Goal: Information Seeking & Learning: Learn about a topic

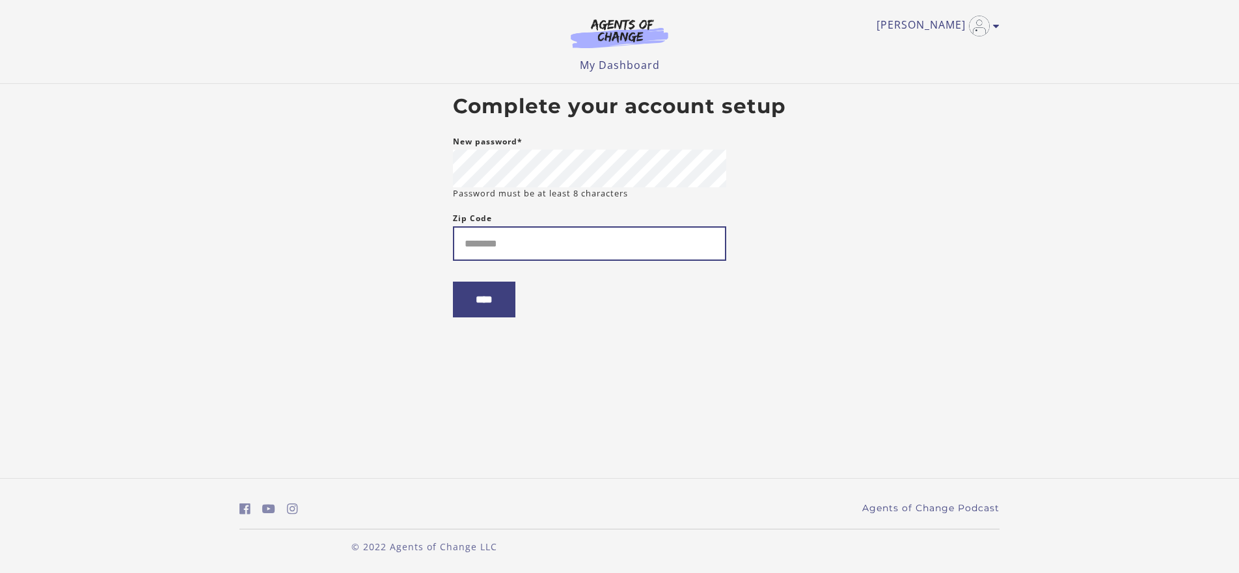
click at [526, 256] on input "Zip Code" at bounding box center [589, 243] width 273 height 34
type input "*****"
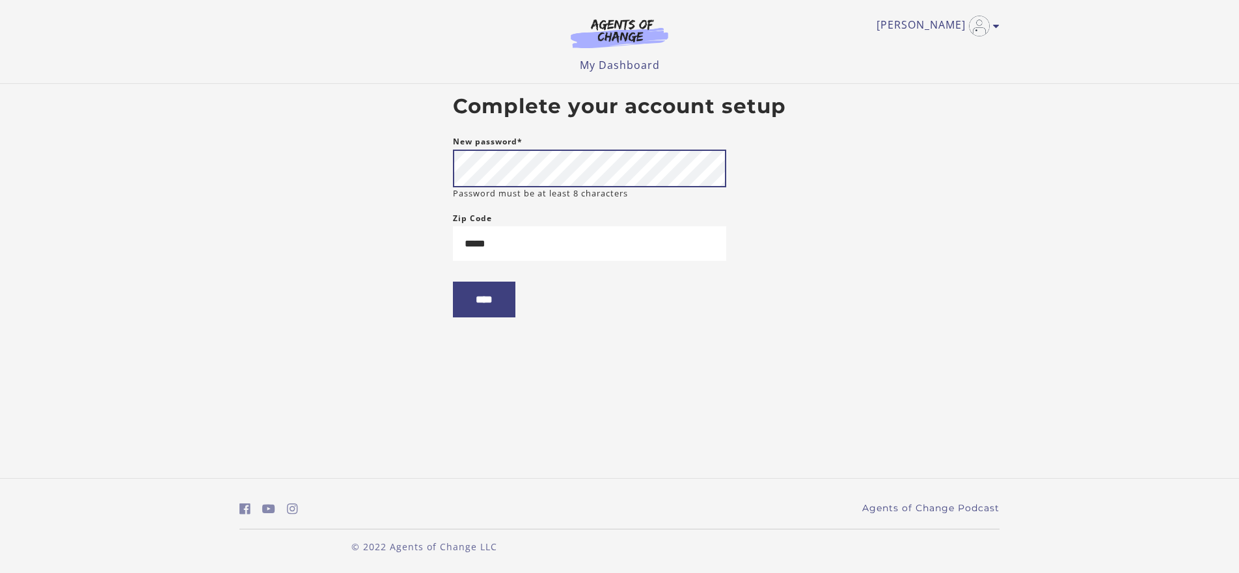
click at [413, 167] on body "Skip to main content Lisaun W My Account Support Sign Out Toggle menu Menu My D…" at bounding box center [619, 286] width 1239 height 573
click at [495, 311] on input "****" at bounding box center [484, 300] width 62 height 36
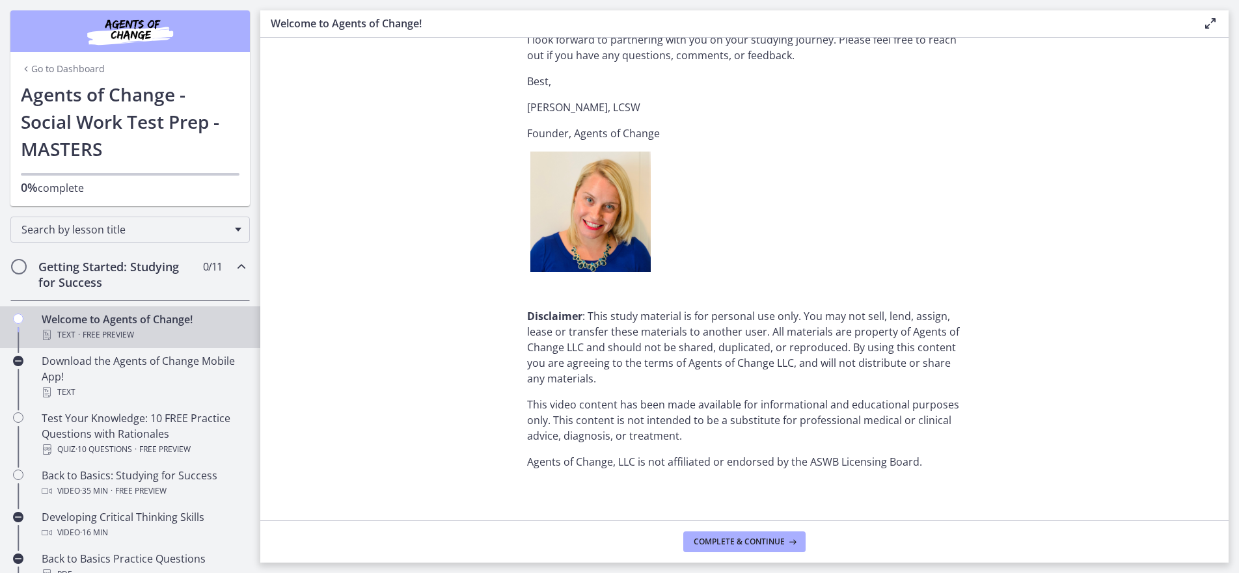
scroll to position [1555, 0]
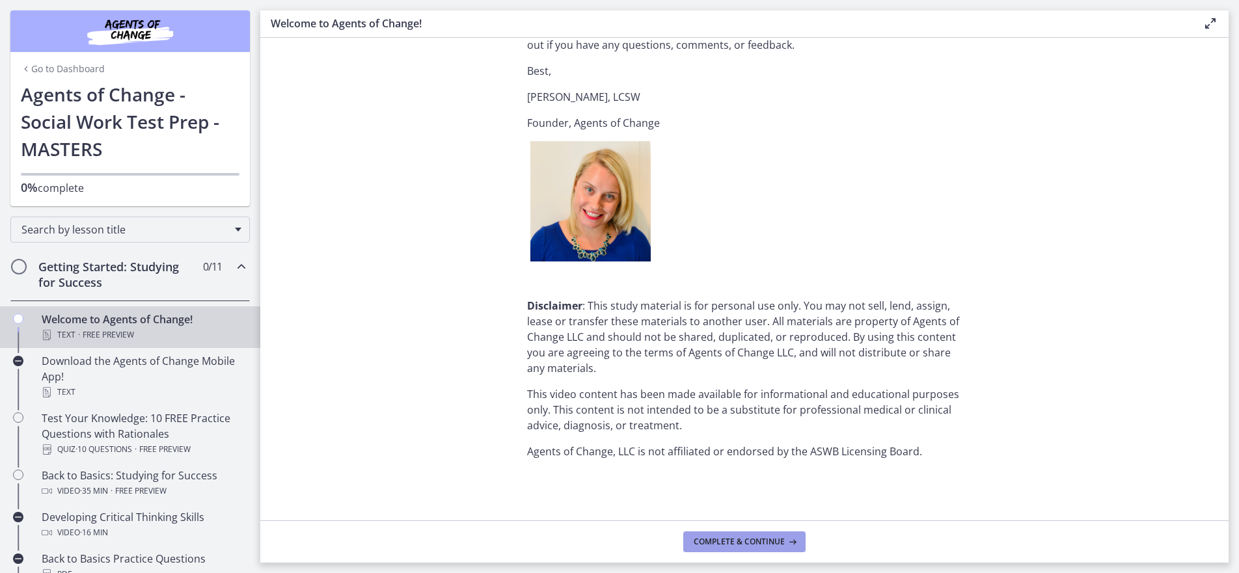
click at [762, 543] on span "Complete & continue" at bounding box center [739, 542] width 91 height 10
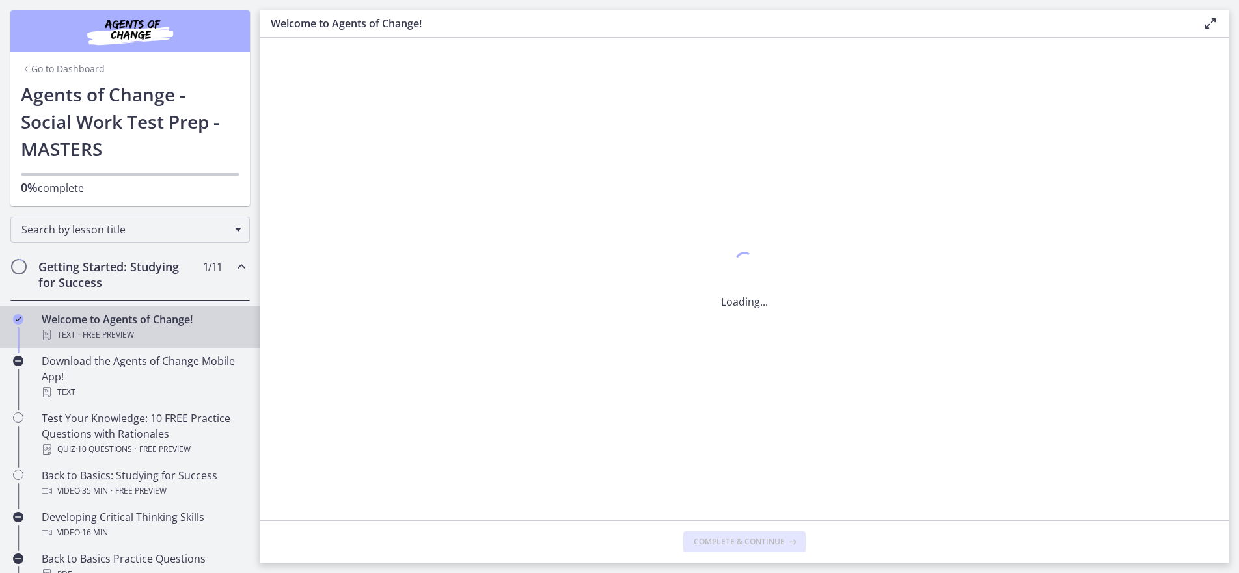
scroll to position [0, 0]
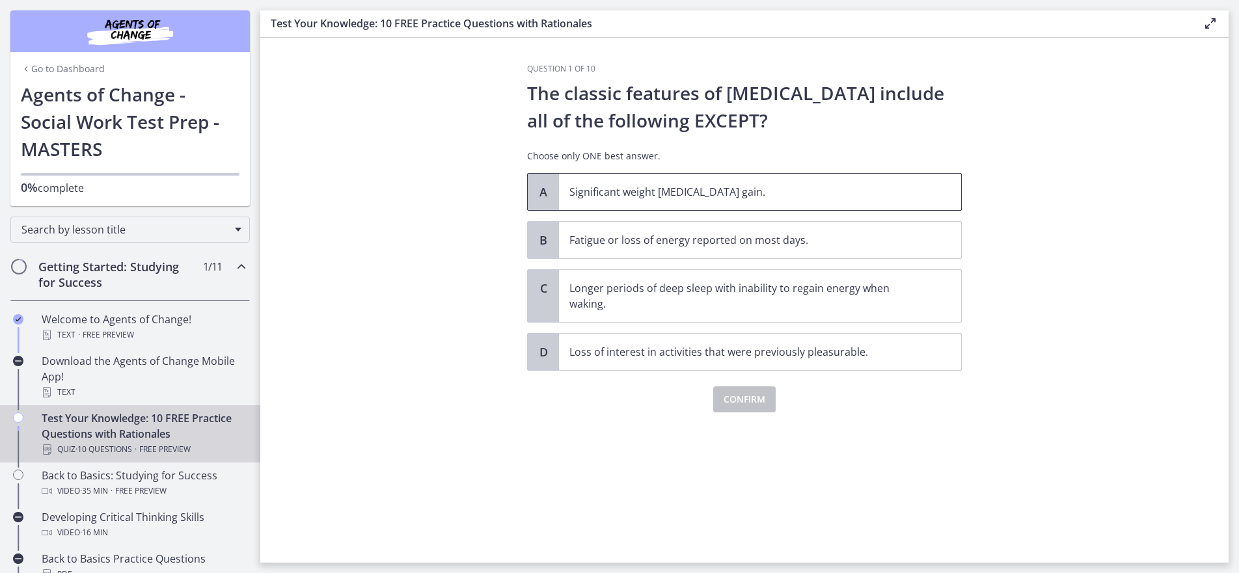
click at [628, 181] on span "Significant weight [MEDICAL_DATA] gain." at bounding box center [760, 192] width 402 height 36
click at [739, 398] on span "Confirm" at bounding box center [745, 400] width 42 height 16
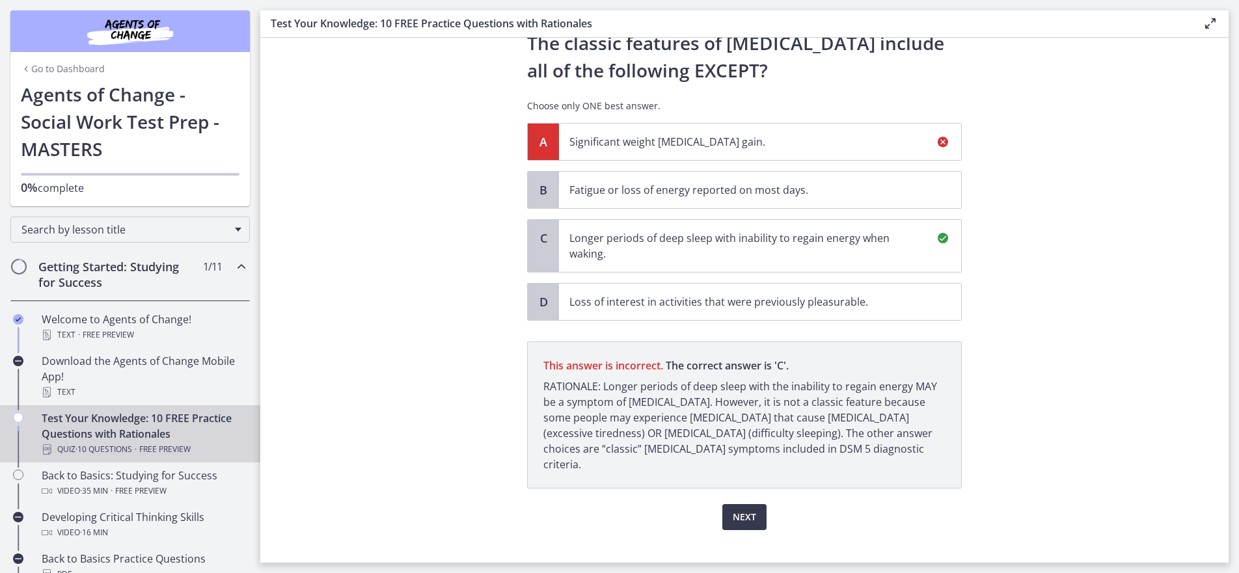
scroll to position [54, 0]
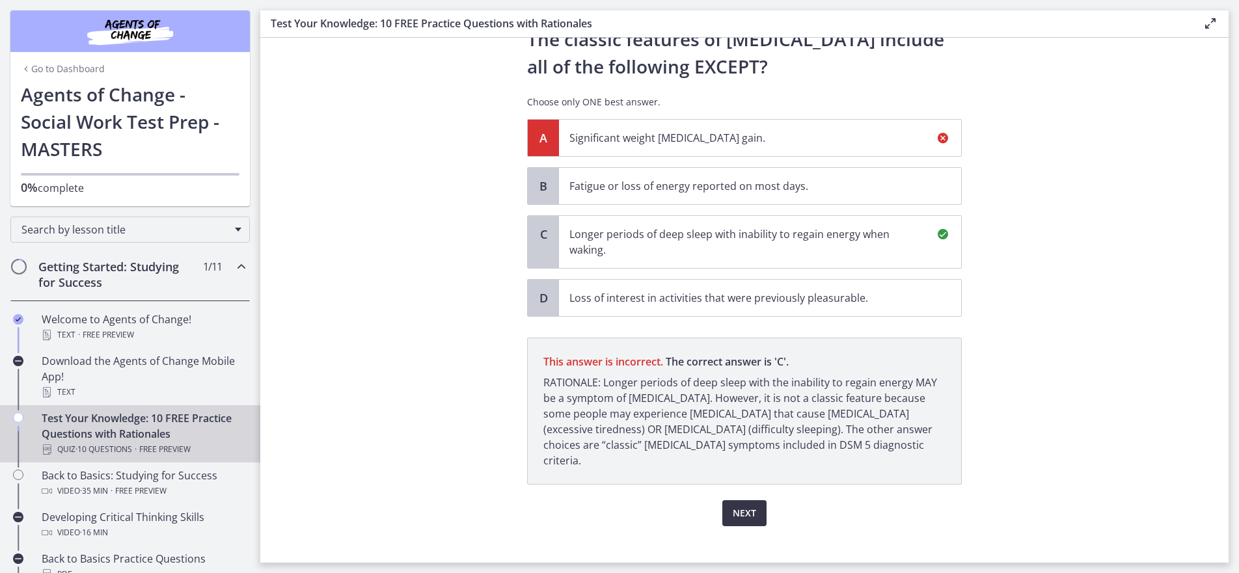
click at [737, 506] on span "Next" at bounding box center [744, 514] width 23 height 16
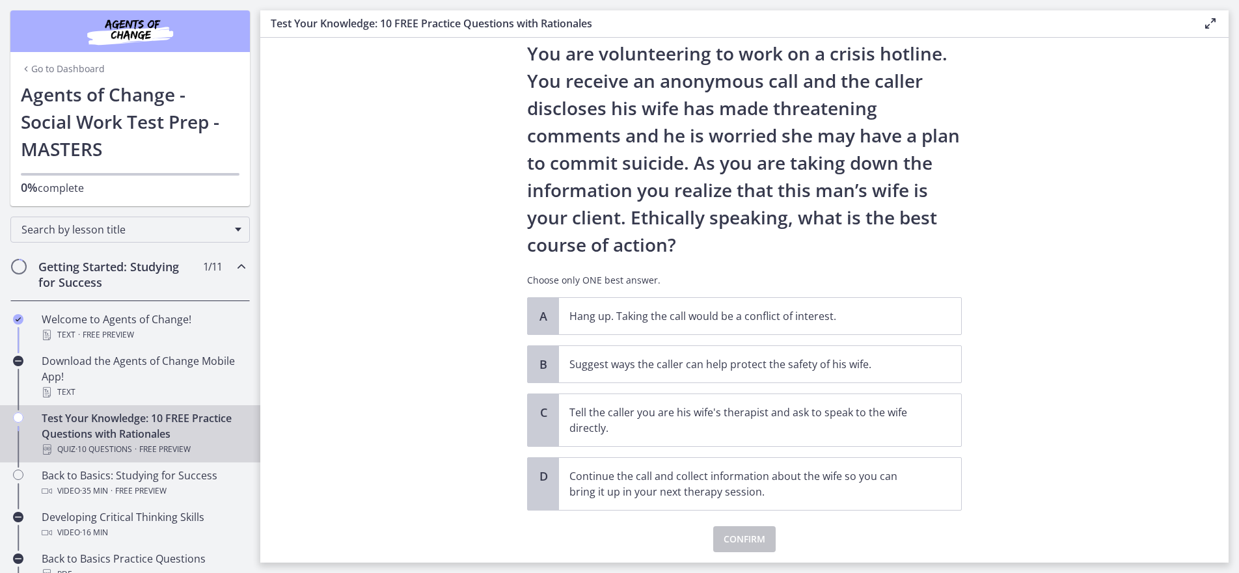
scroll to position [70, 0]
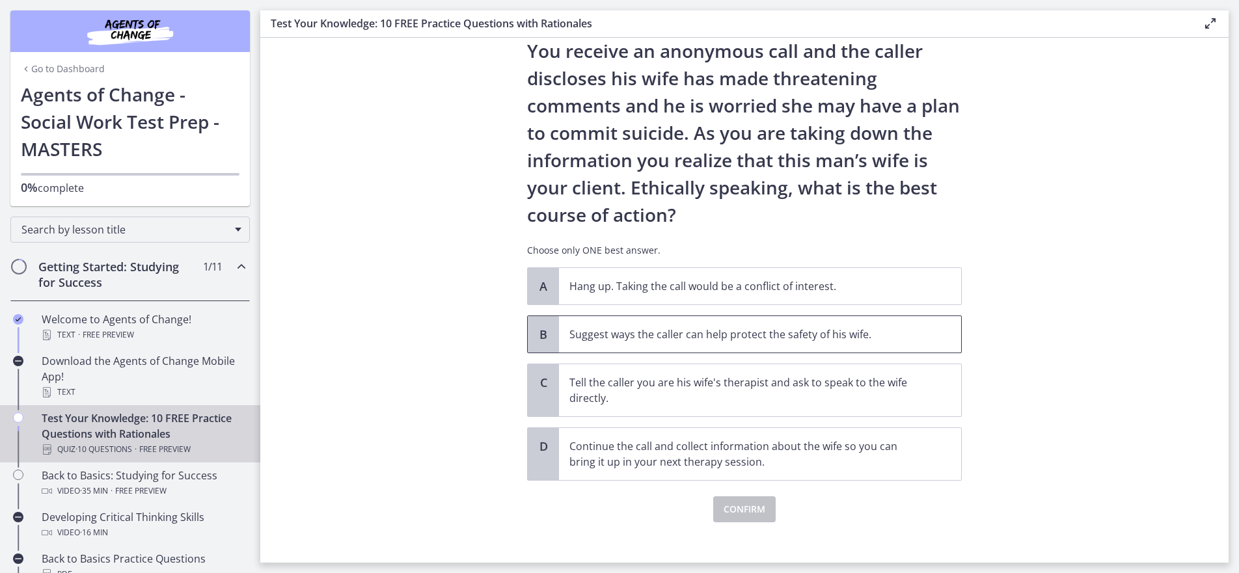
click at [619, 329] on p "Suggest ways the caller can help protect the safety of his wife." at bounding box center [746, 335] width 355 height 16
click at [743, 517] on button "Confirm" at bounding box center [744, 510] width 62 height 26
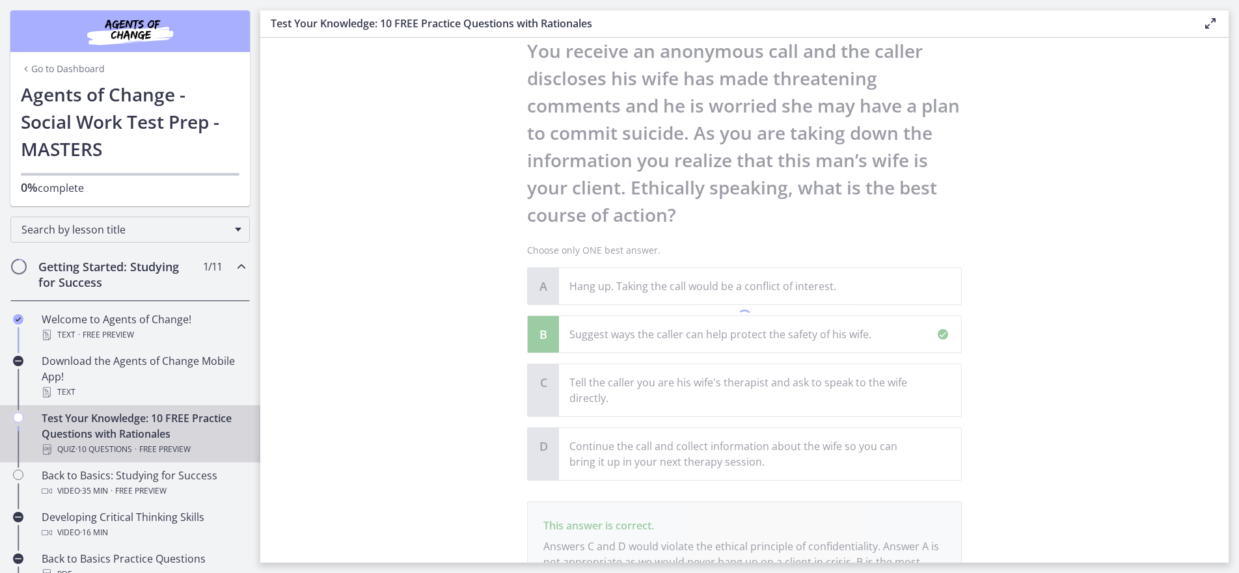
scroll to position [202, 0]
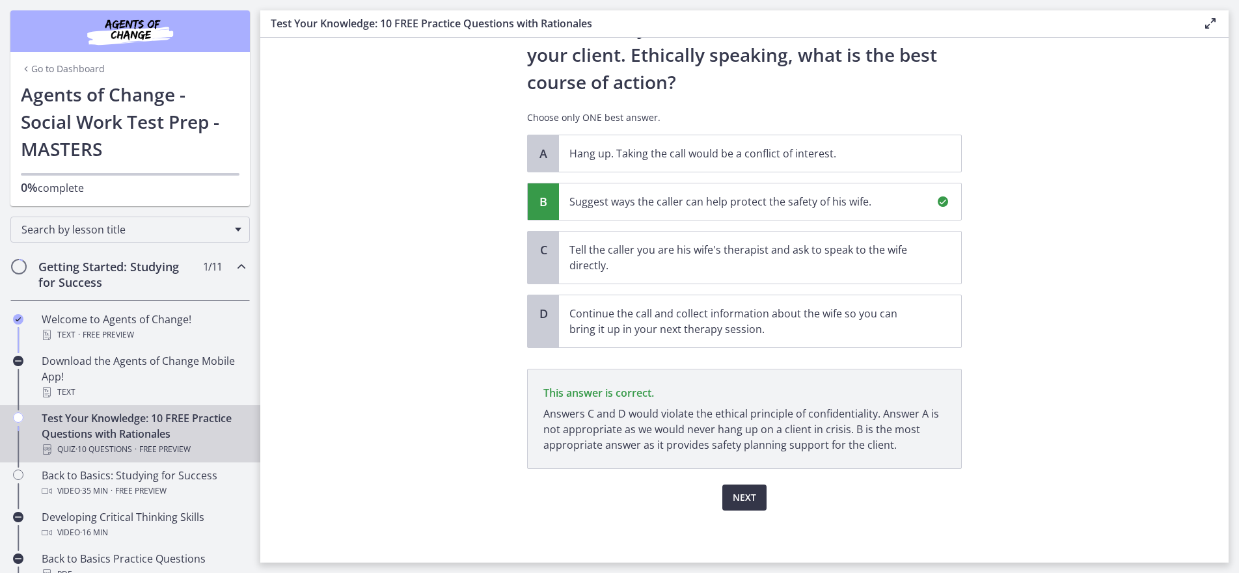
click at [741, 499] on span "Next" at bounding box center [744, 498] width 23 height 16
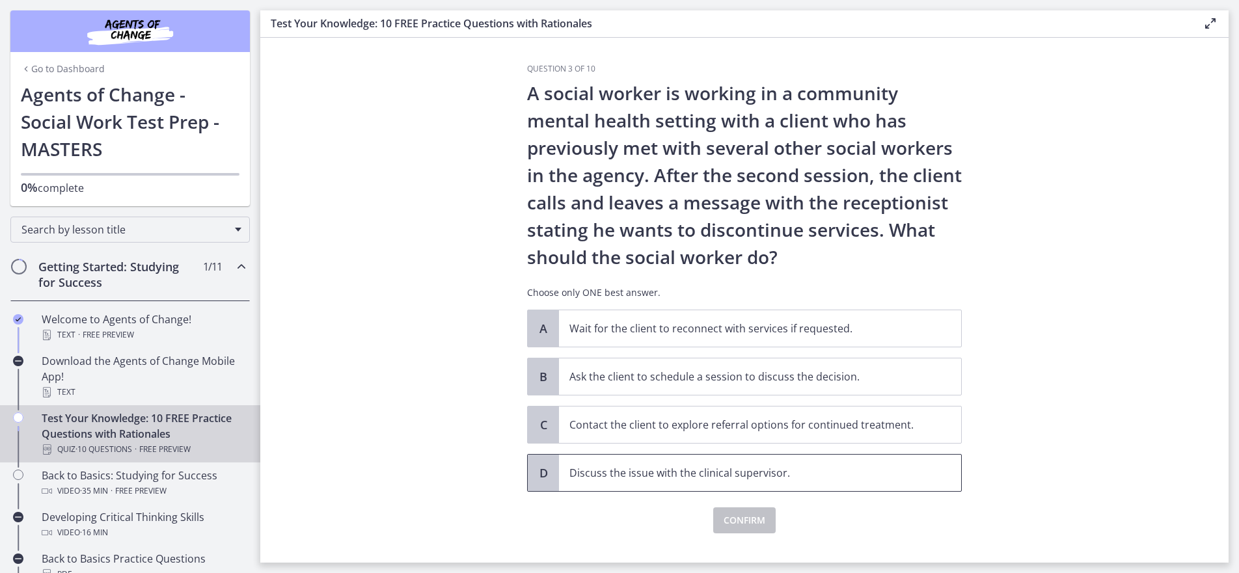
click at [587, 474] on p "Discuss the issue with the clinical supervisor." at bounding box center [746, 473] width 355 height 16
click at [743, 519] on span "Confirm" at bounding box center [745, 521] width 42 height 16
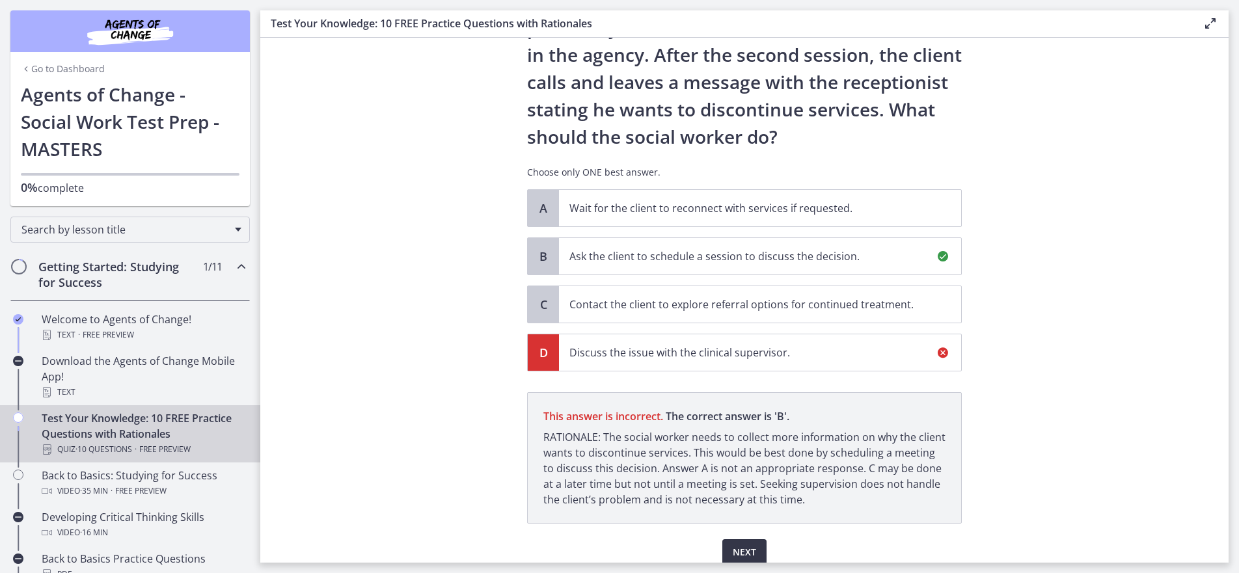
scroll to position [175, 0]
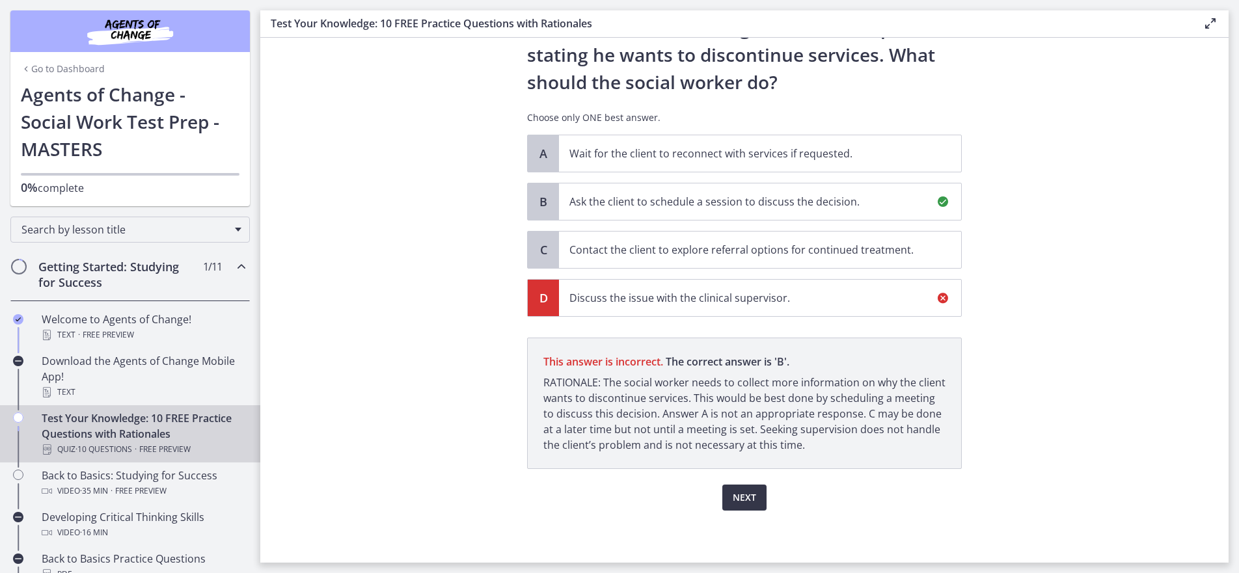
click at [744, 496] on span "Next" at bounding box center [744, 498] width 23 height 16
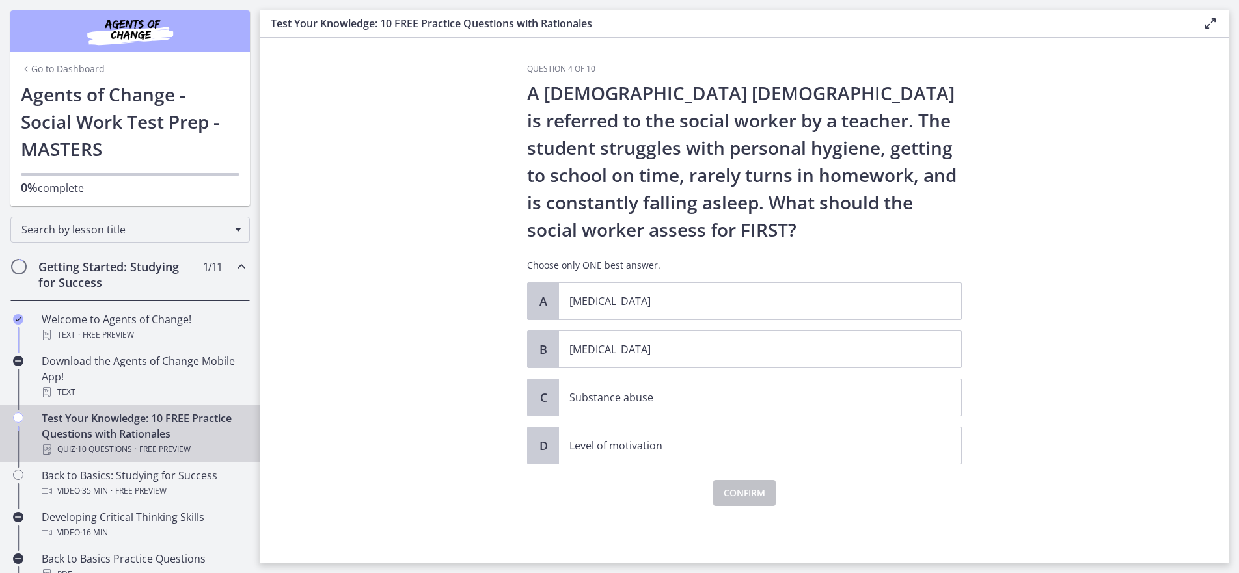
scroll to position [0, 0]
click at [598, 346] on p "[MEDICAL_DATA]" at bounding box center [746, 350] width 355 height 16
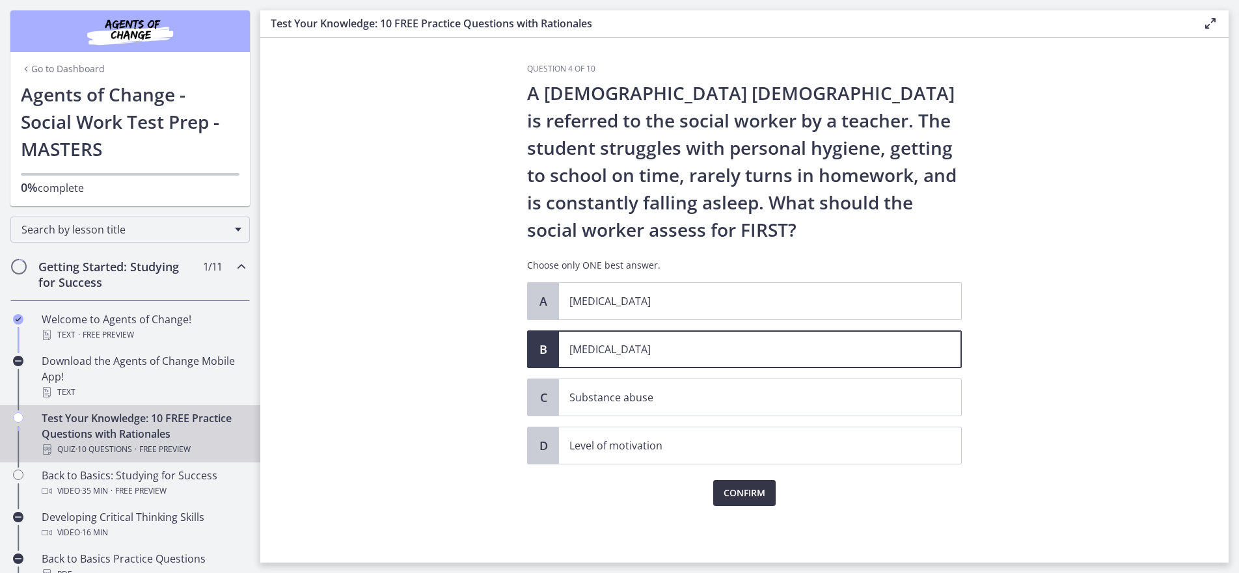
click at [745, 493] on span "Confirm" at bounding box center [745, 493] width 42 height 16
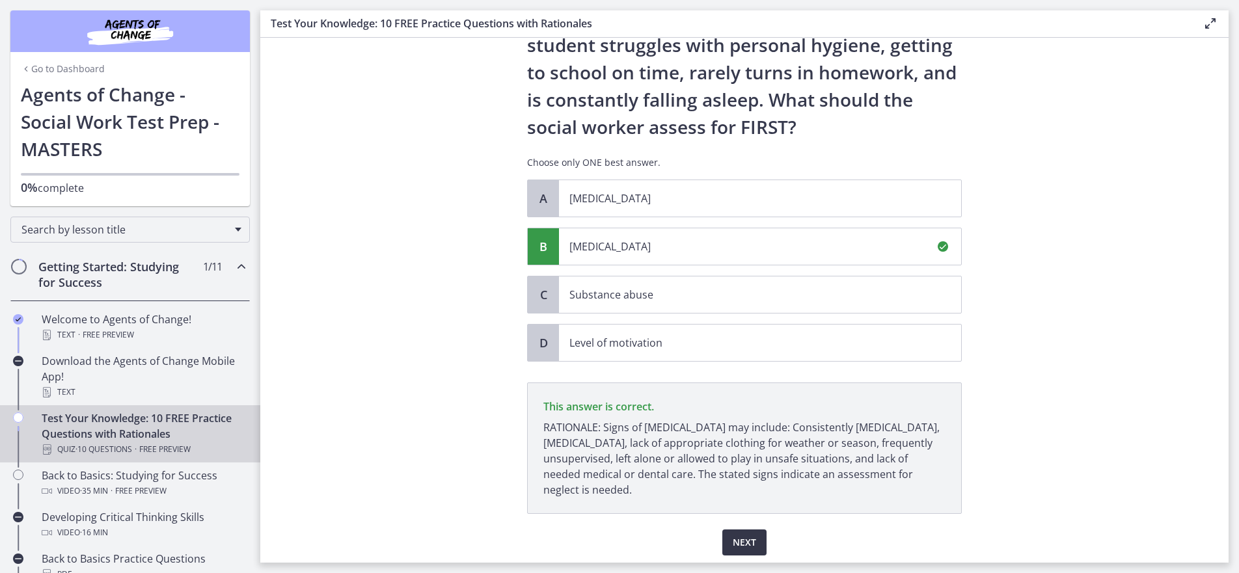
scroll to position [148, 0]
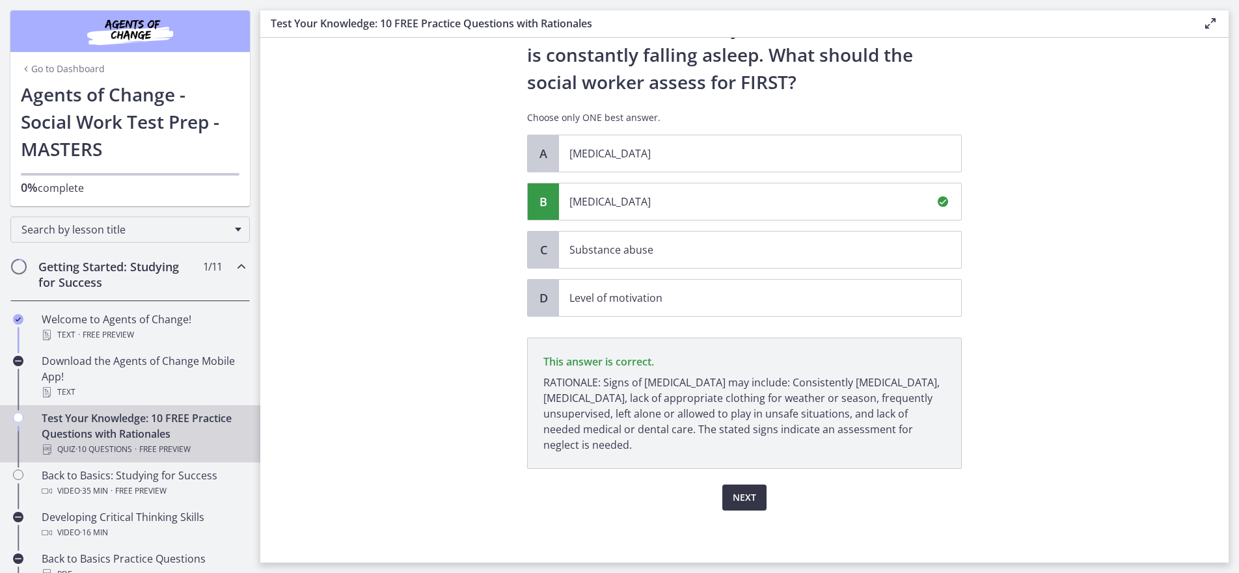
click at [741, 499] on span "Next" at bounding box center [744, 498] width 23 height 16
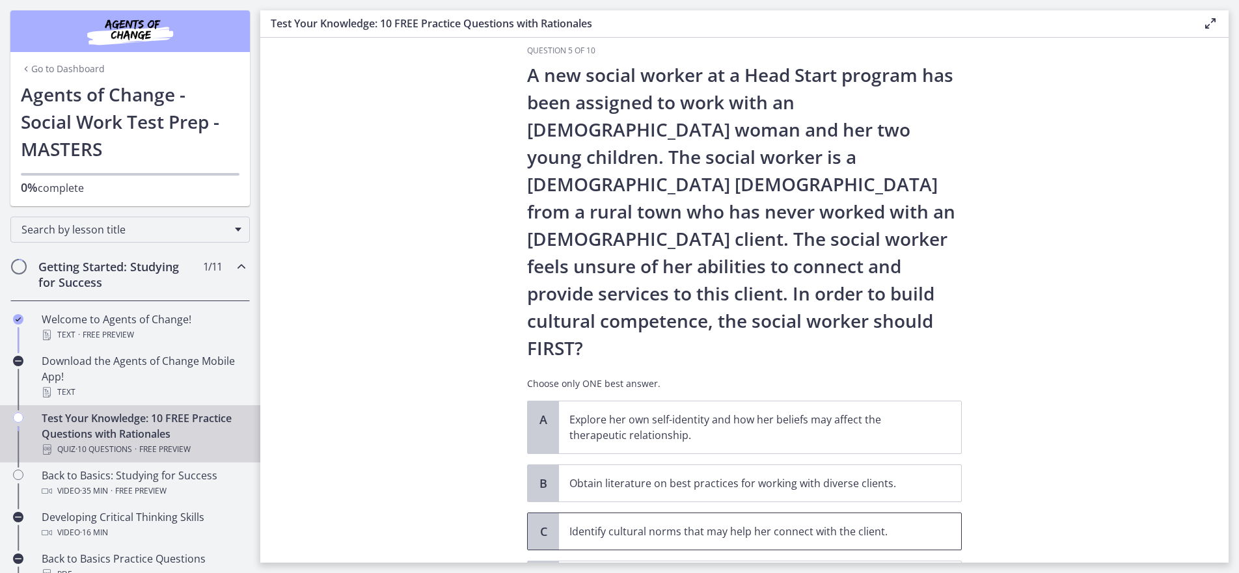
scroll to position [20, 0]
click at [707, 411] on p "Explore her own self-identity and how her beliefs may affect the therapeutic re…" at bounding box center [746, 426] width 355 height 31
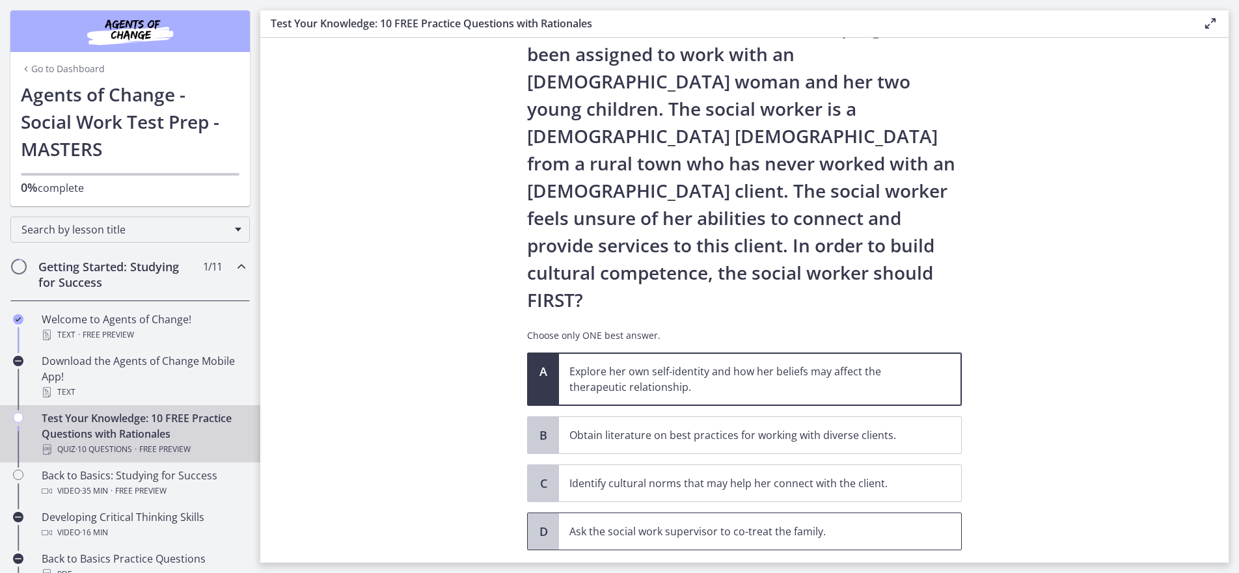
scroll to position [93, 0]
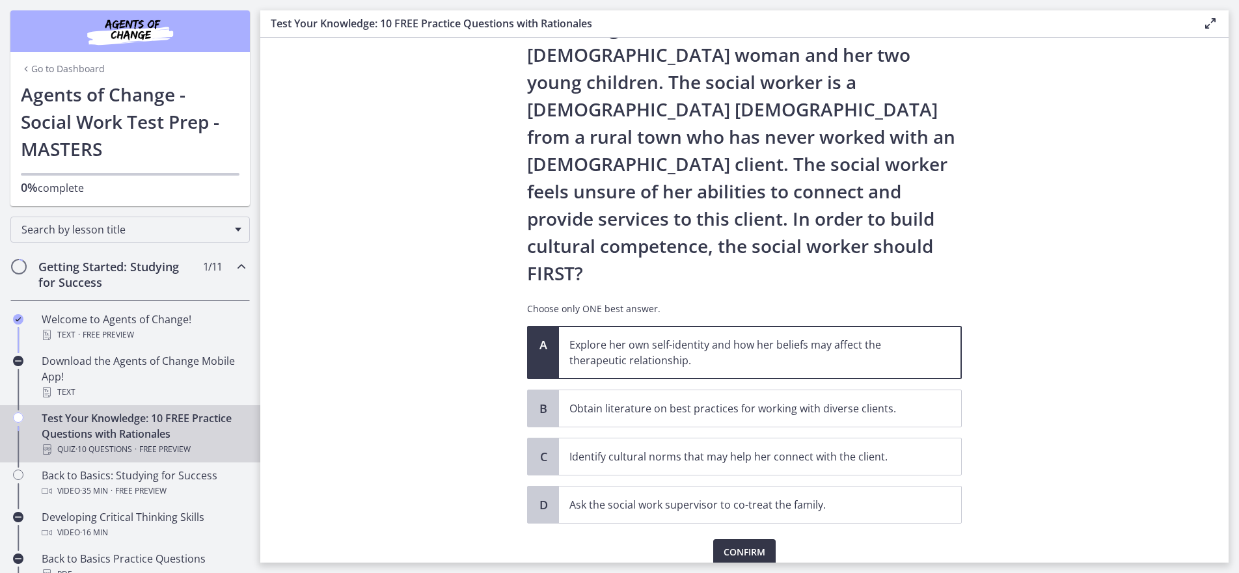
click at [740, 545] on span "Confirm" at bounding box center [745, 553] width 42 height 16
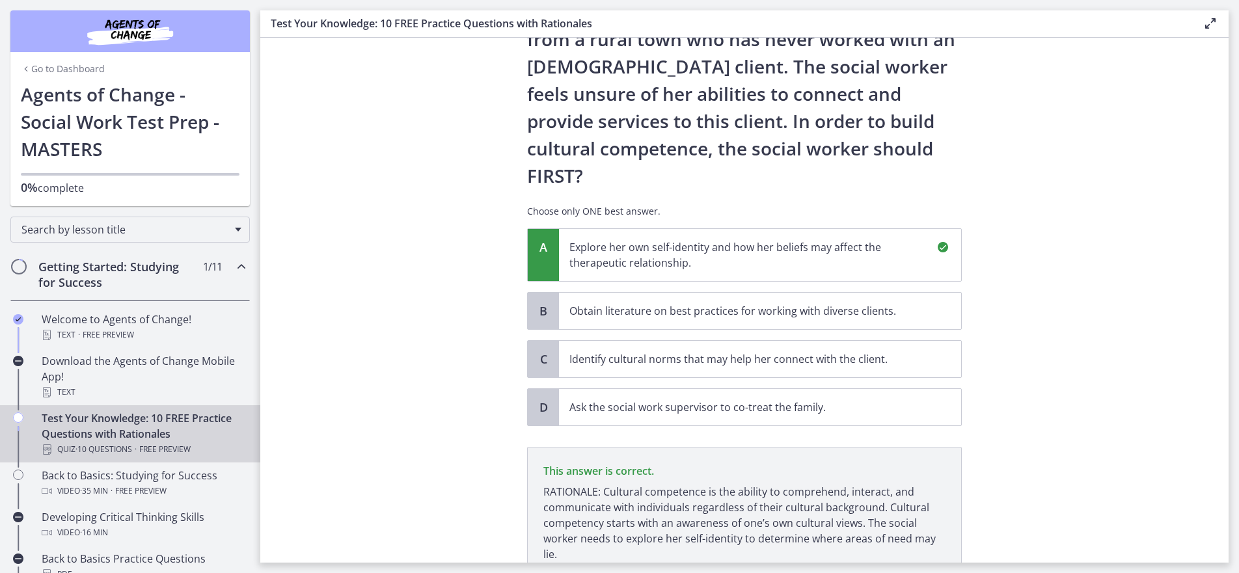
scroll to position [245, 0]
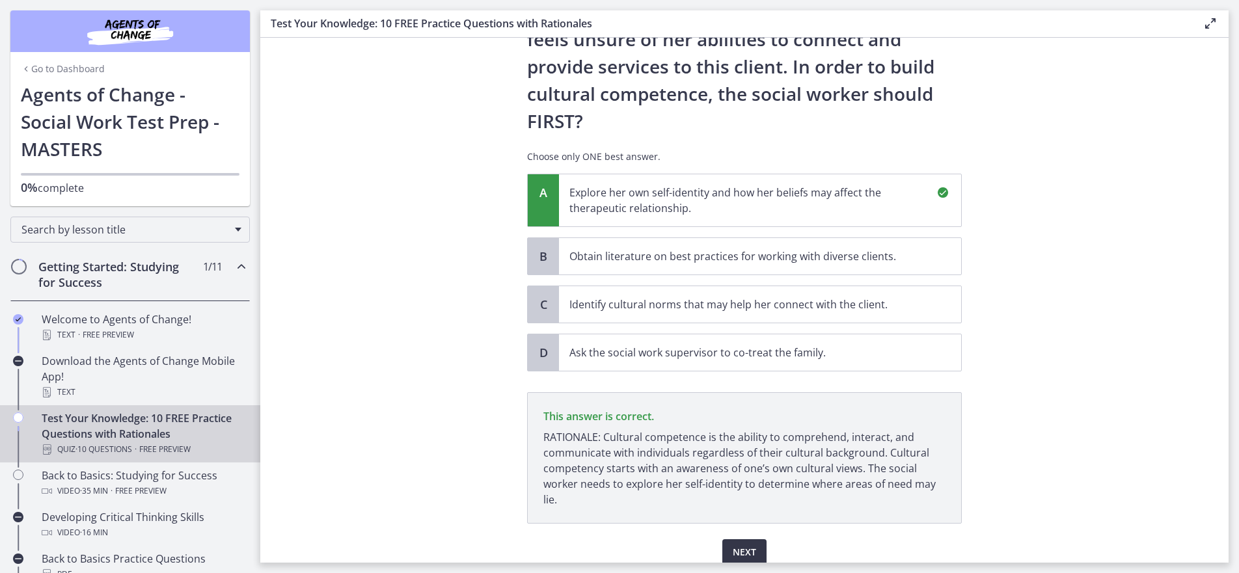
click at [740, 545] on span "Next" at bounding box center [744, 553] width 23 height 16
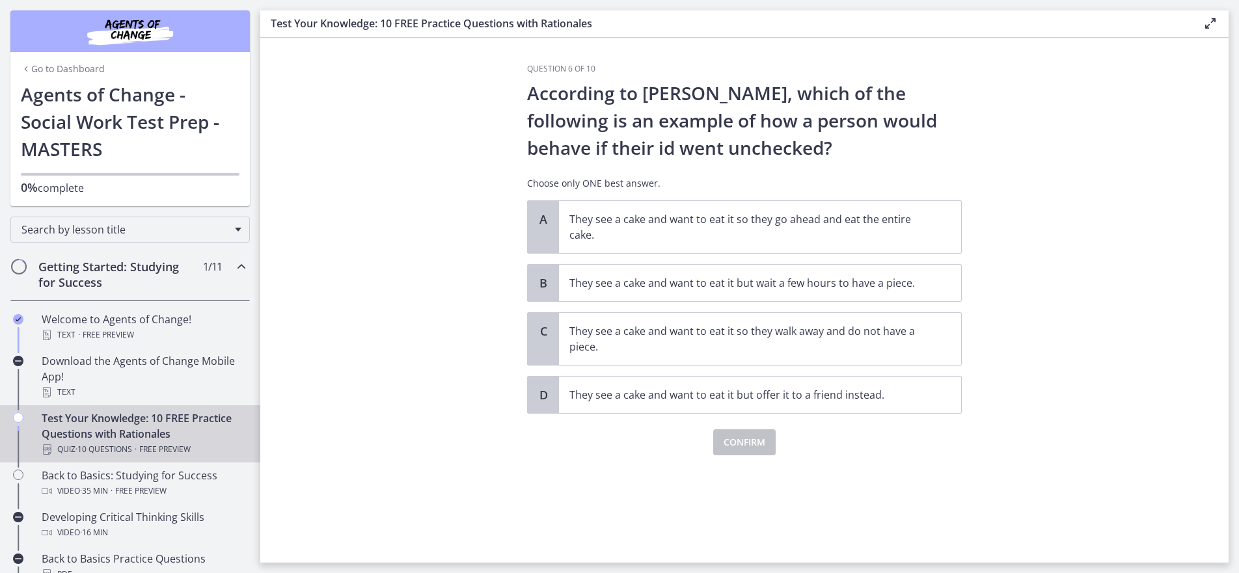
scroll to position [0, 0]
click at [736, 224] on p "They see a cake and want to eat it so they go ahead and eat the entire cake." at bounding box center [746, 227] width 355 height 31
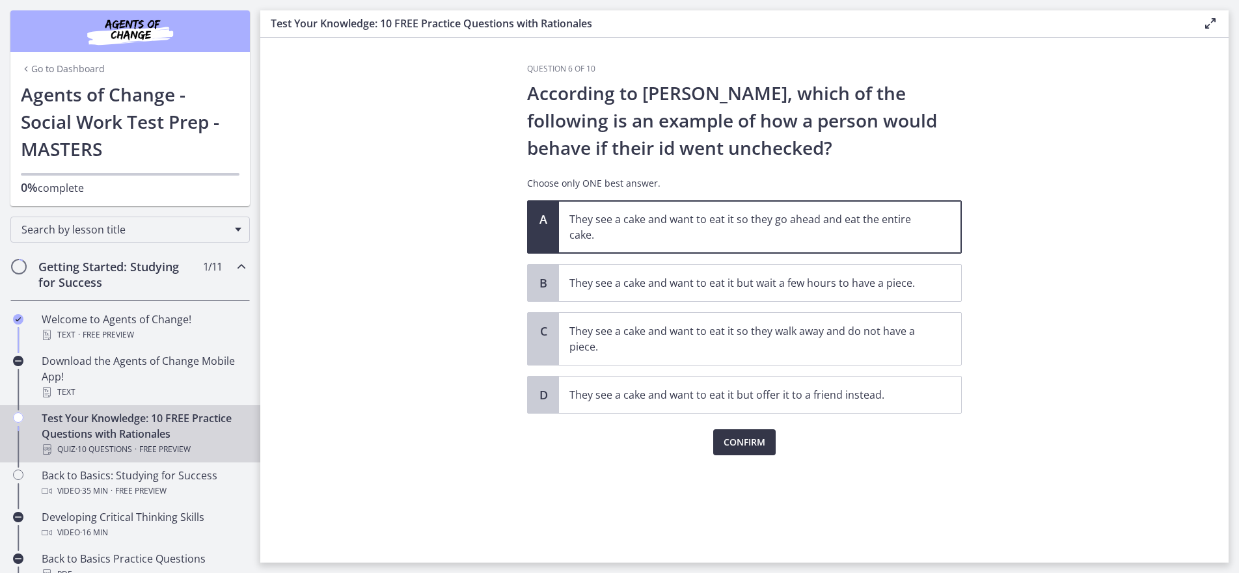
click at [743, 444] on span "Confirm" at bounding box center [745, 443] width 42 height 16
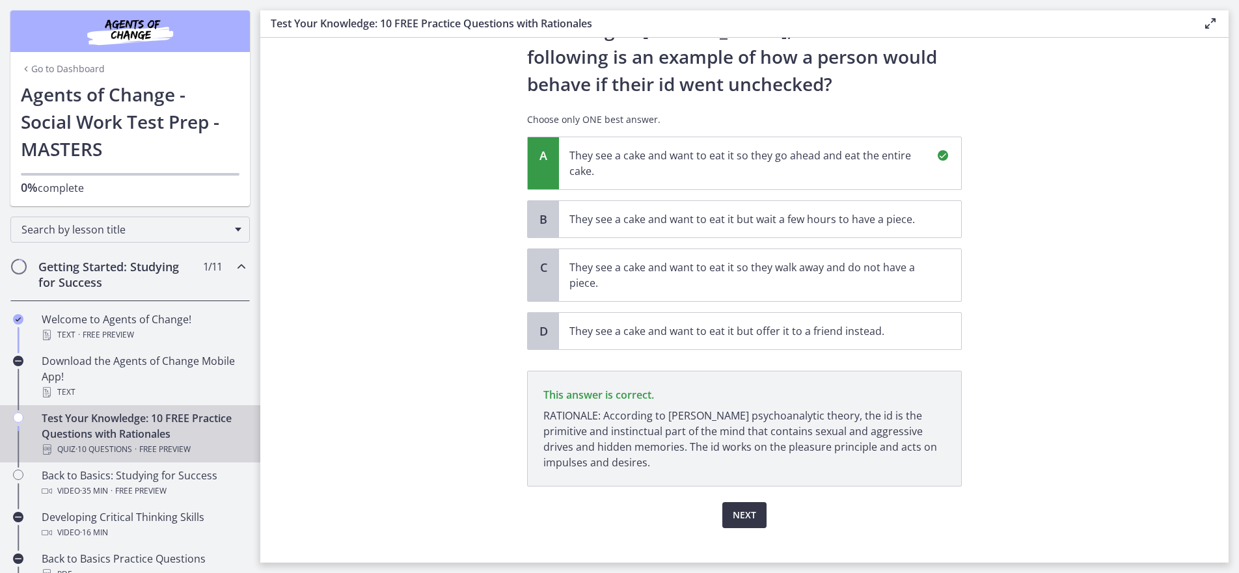
scroll to position [81, 0]
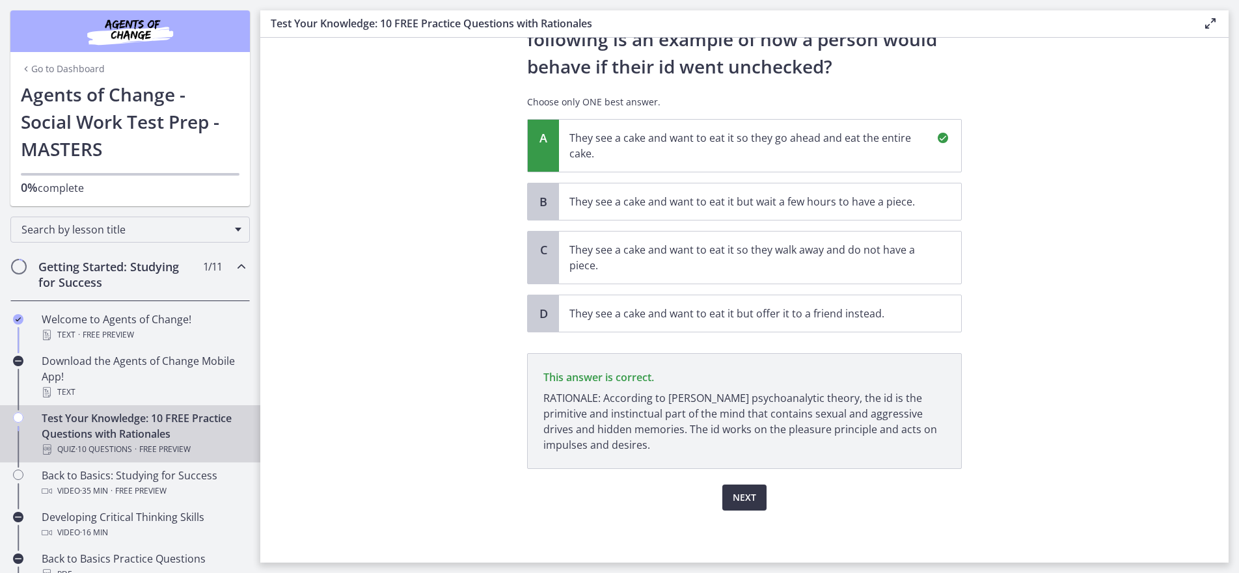
click at [750, 508] on button "Next" at bounding box center [744, 498] width 44 height 26
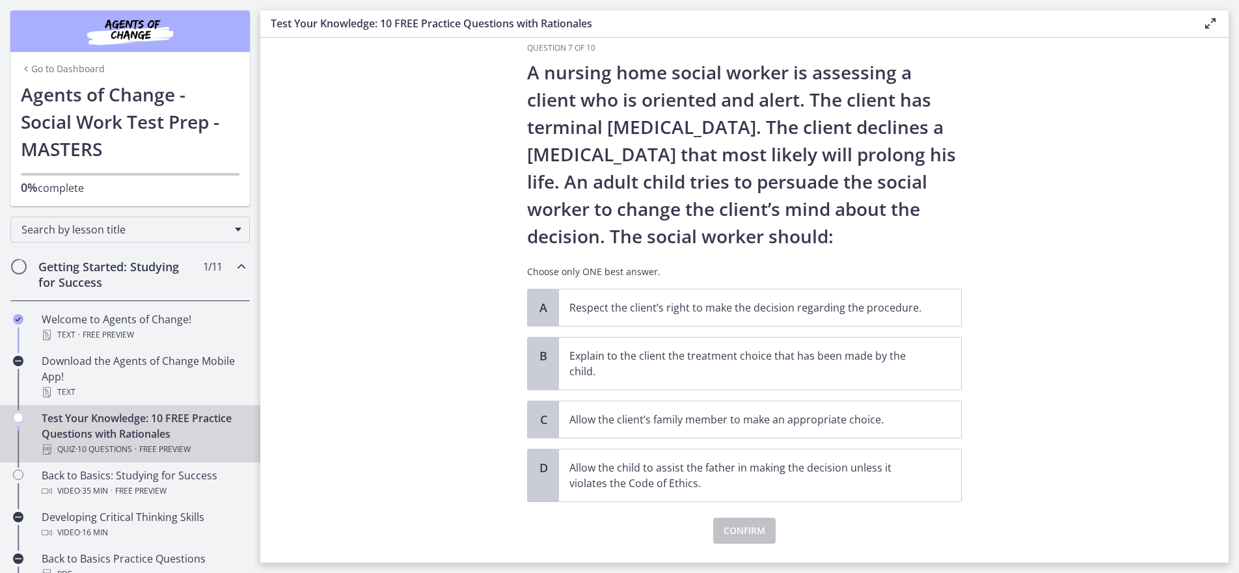
scroll to position [24, 0]
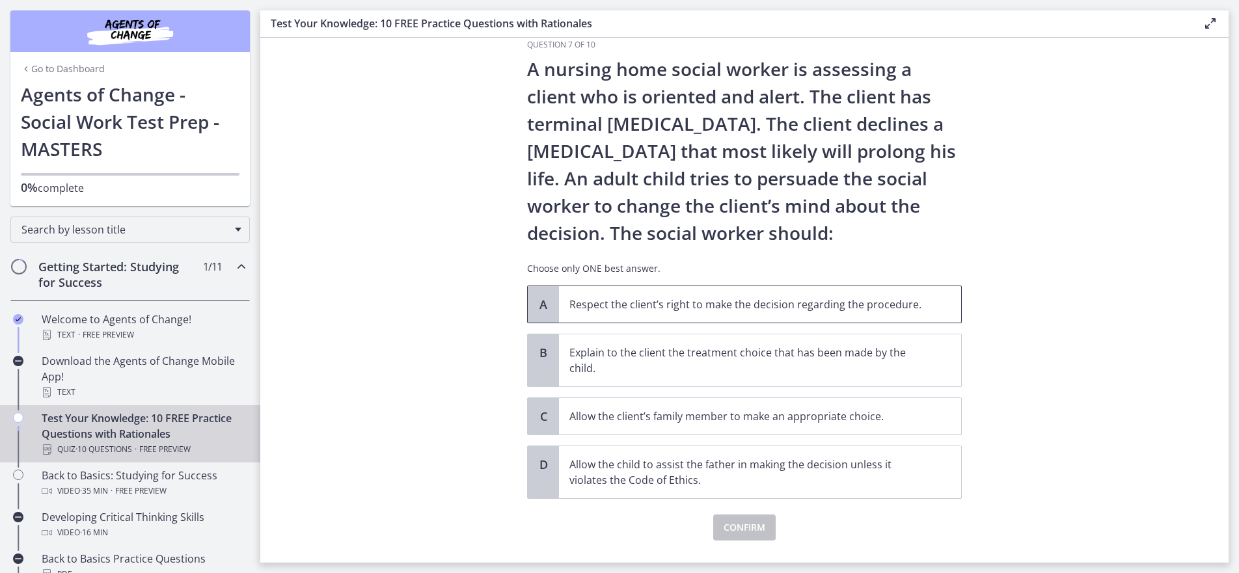
click at [780, 305] on p "Respect the client’s right to make the decision regarding the procedure." at bounding box center [746, 305] width 355 height 16
click at [738, 527] on span "Confirm" at bounding box center [745, 528] width 42 height 16
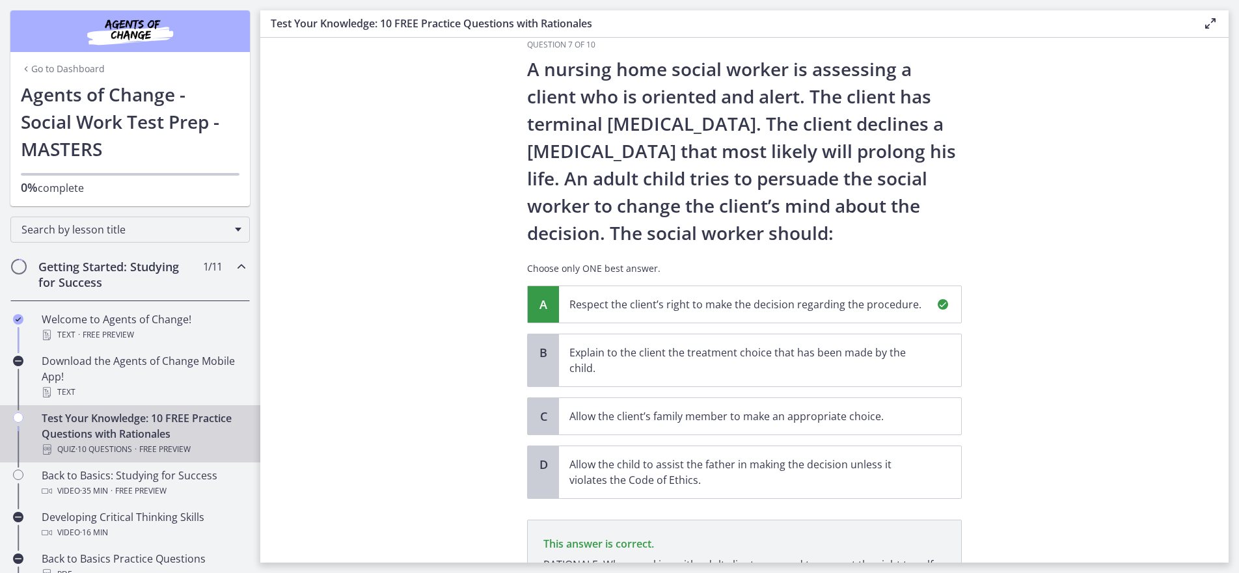
scroll to position [191, 0]
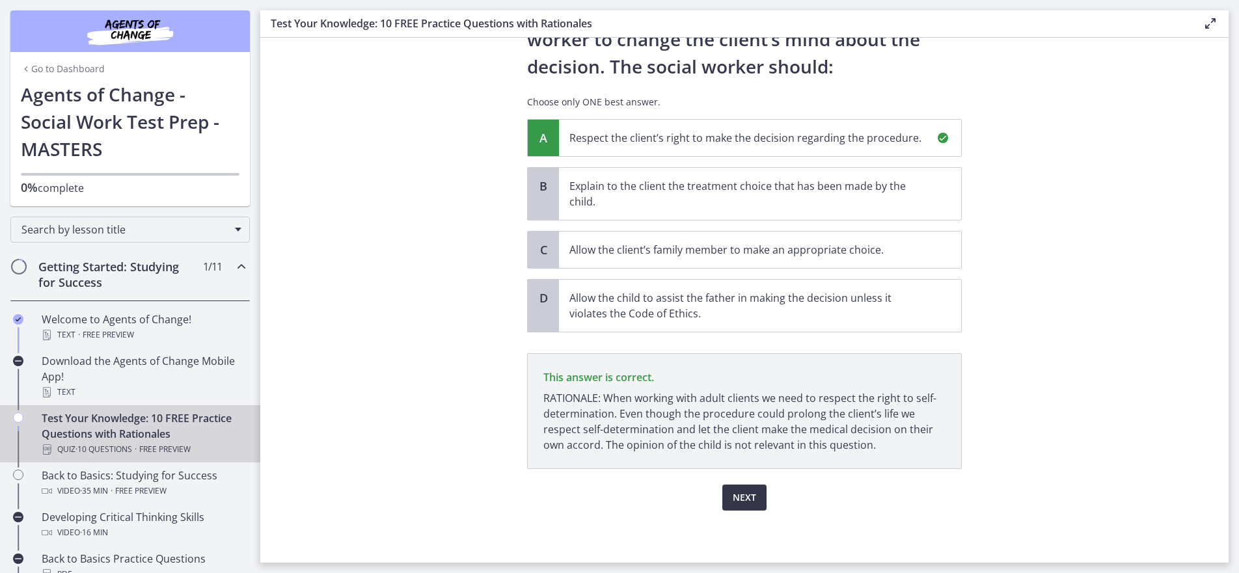
click at [746, 505] on span "Next" at bounding box center [744, 498] width 23 height 16
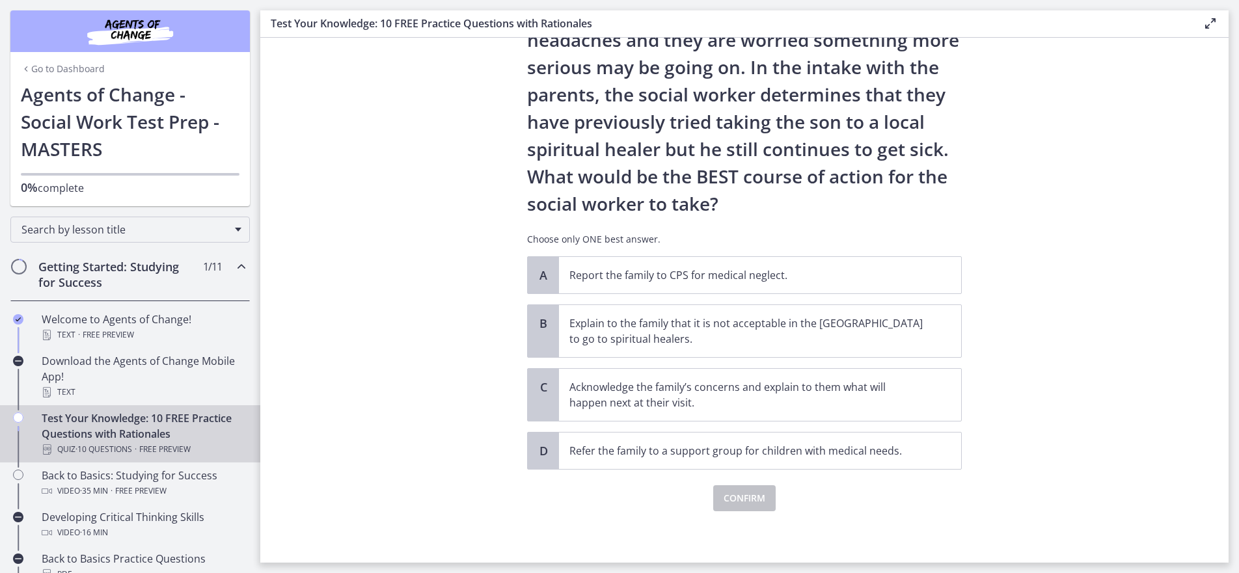
scroll to position [163, 0]
click at [637, 393] on p "Acknowledge the family’s concerns and explain to them what will happen next at …" at bounding box center [746, 394] width 355 height 31
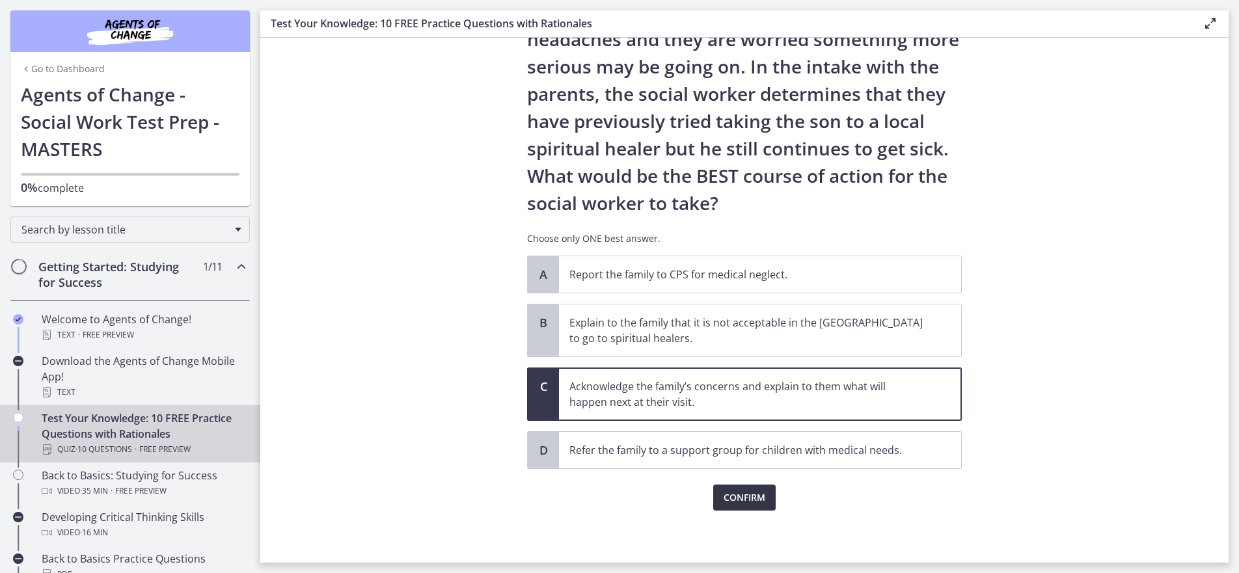
click at [733, 503] on span "Confirm" at bounding box center [745, 498] width 42 height 16
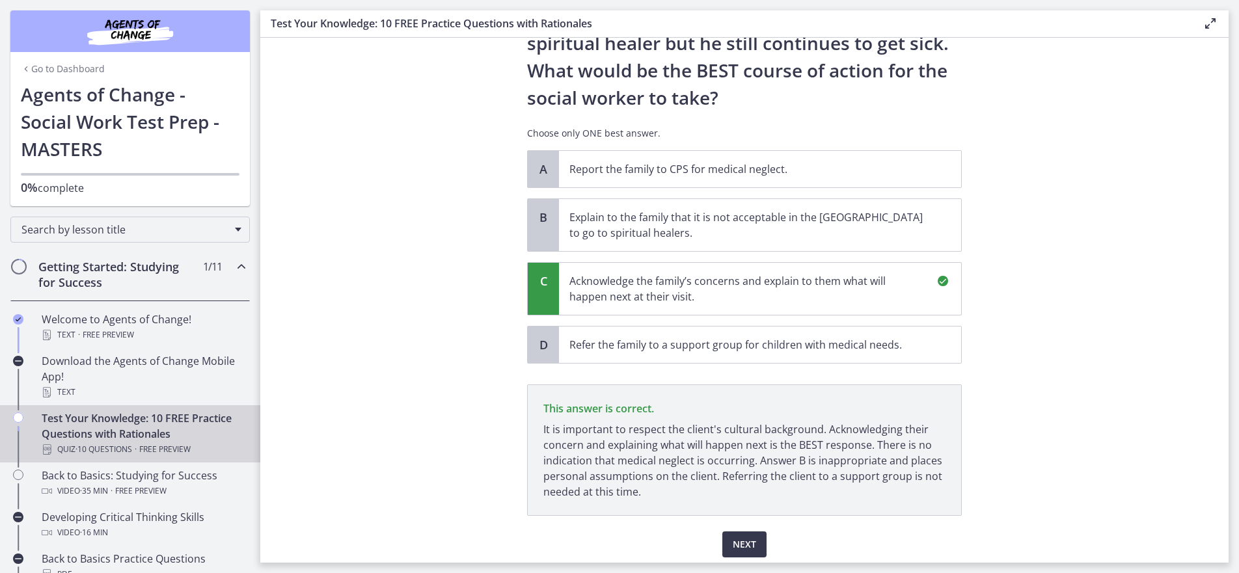
scroll to position [316, 0]
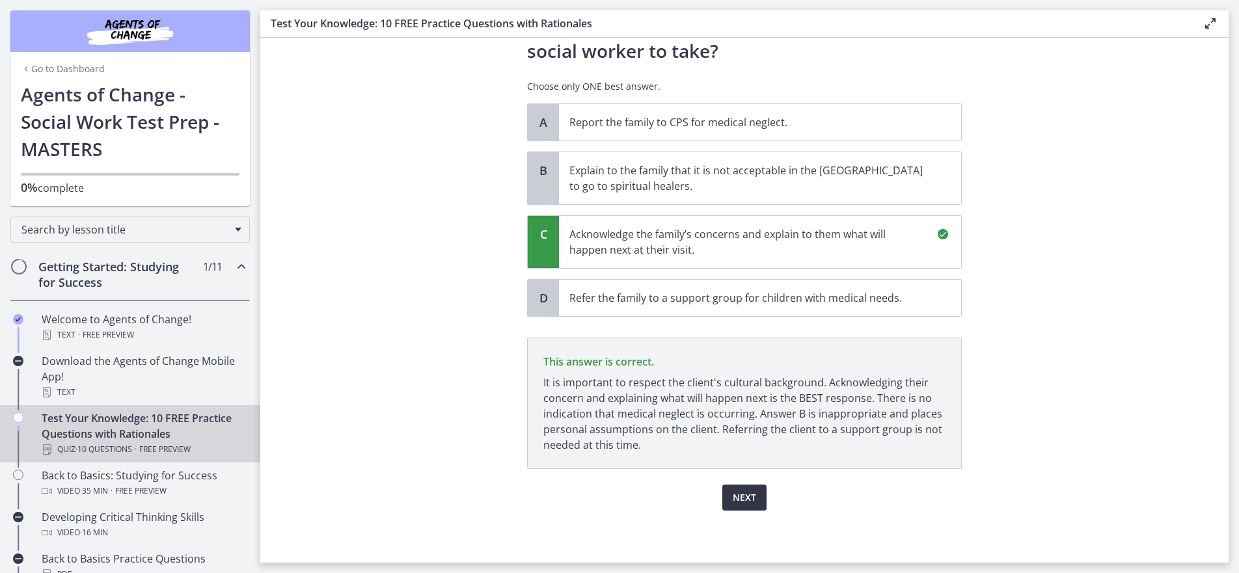
click at [735, 499] on span "Next" at bounding box center [744, 498] width 23 height 16
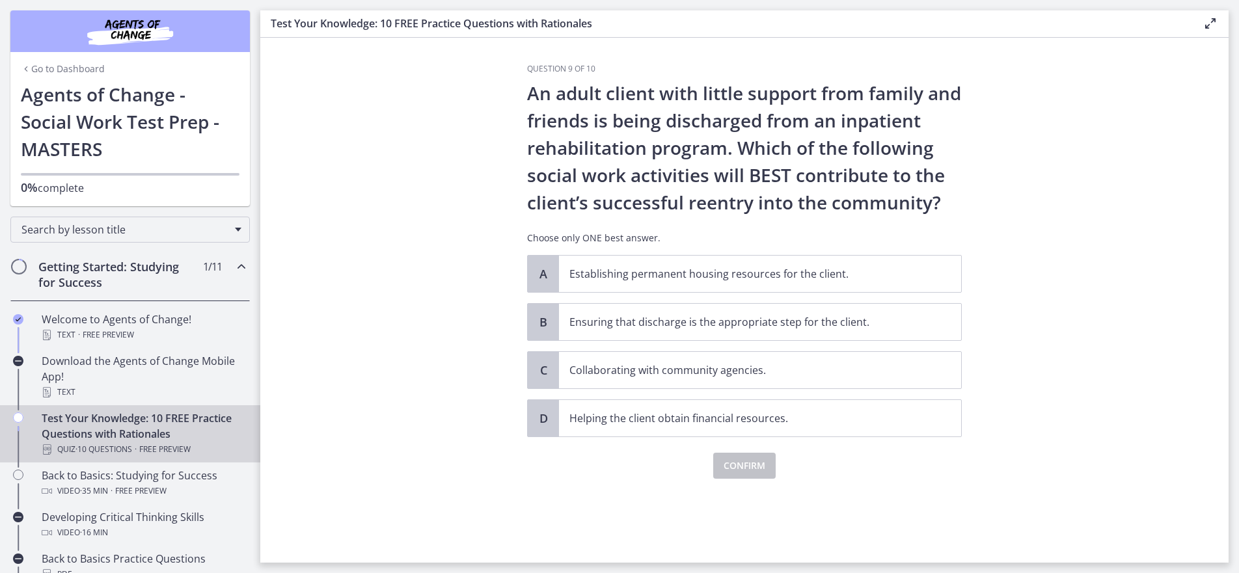
scroll to position [0, 0]
click at [686, 274] on p "Establishing permanent housing resources for the client." at bounding box center [746, 274] width 355 height 16
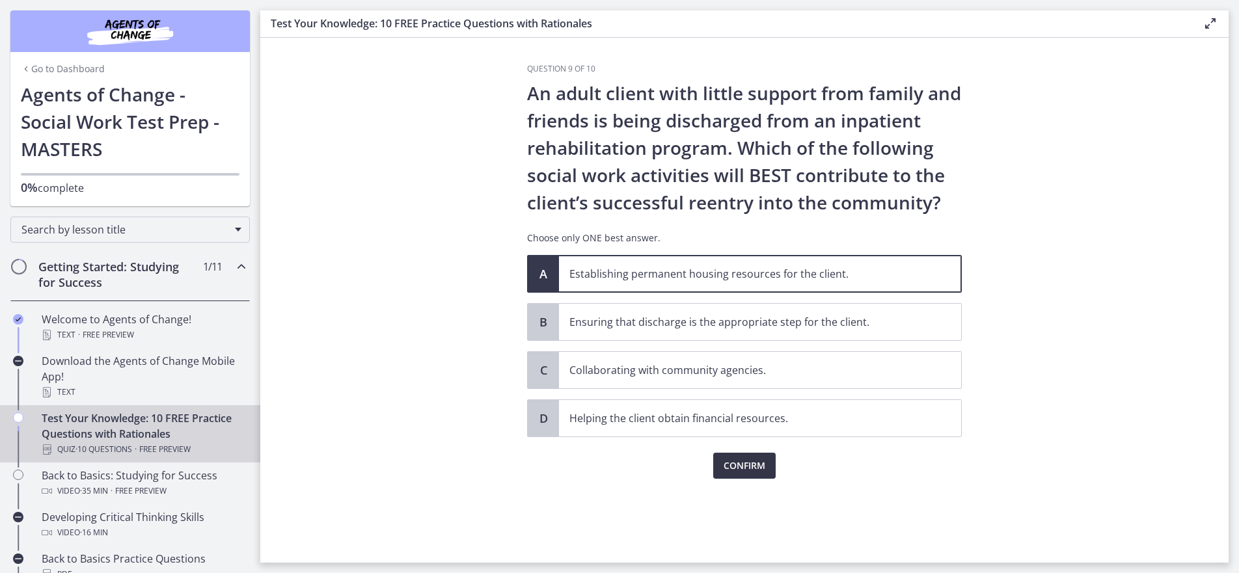
click at [743, 465] on span "Confirm" at bounding box center [745, 466] width 42 height 16
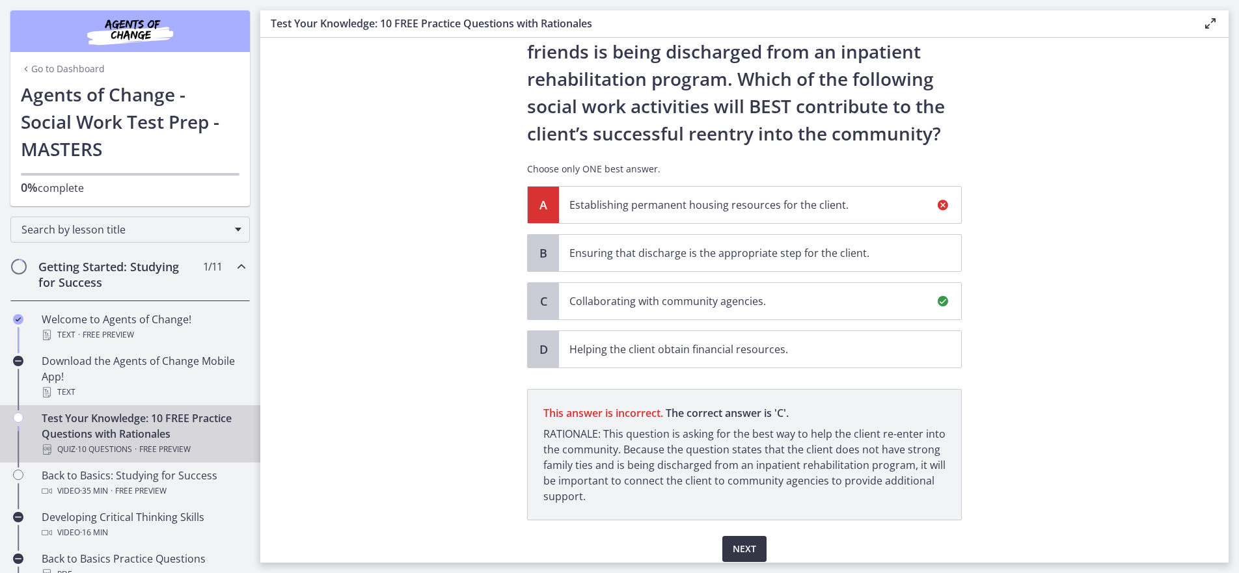
scroll to position [120, 0]
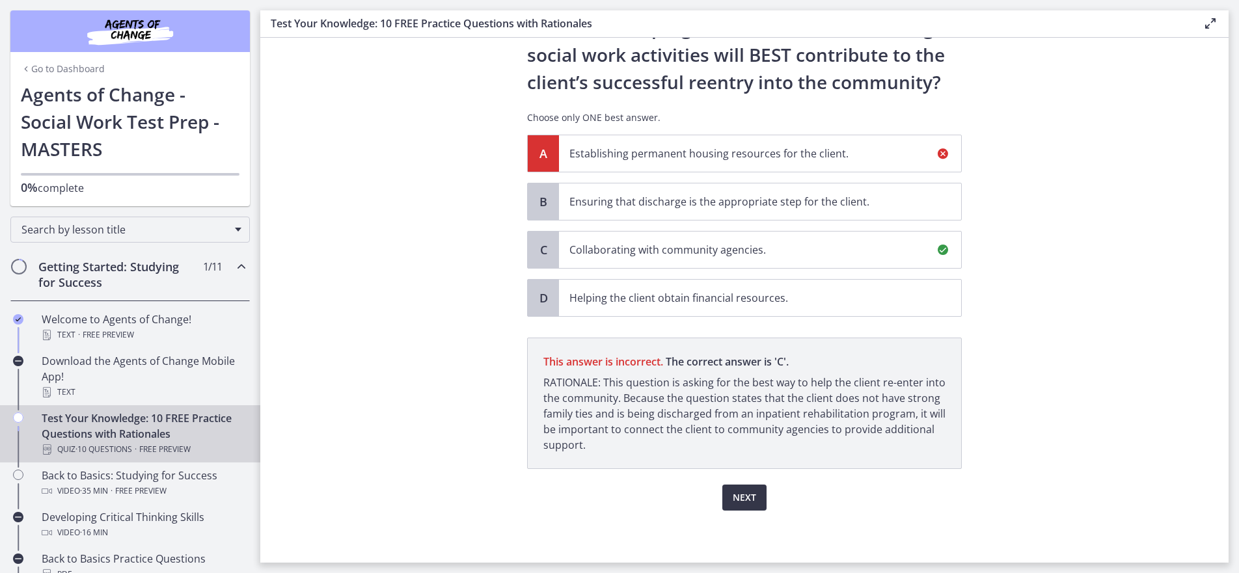
click at [741, 499] on span "Next" at bounding box center [744, 498] width 23 height 16
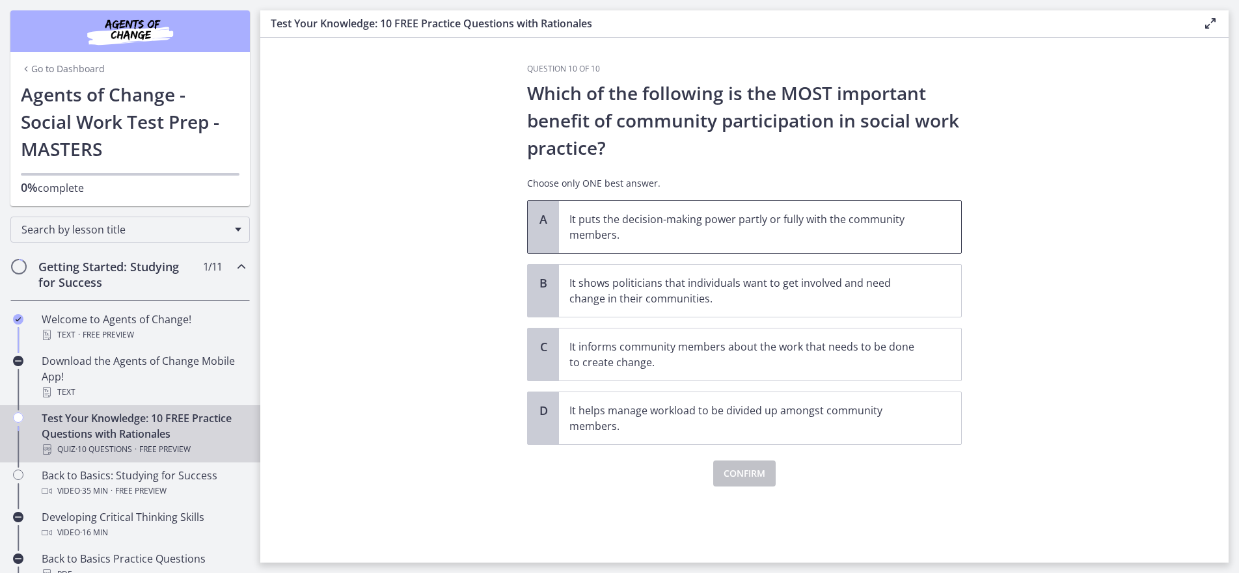
click at [734, 228] on p "It puts the decision-making power partly or fully with the community members." at bounding box center [746, 227] width 355 height 31
click at [752, 475] on span "Confirm" at bounding box center [745, 474] width 42 height 16
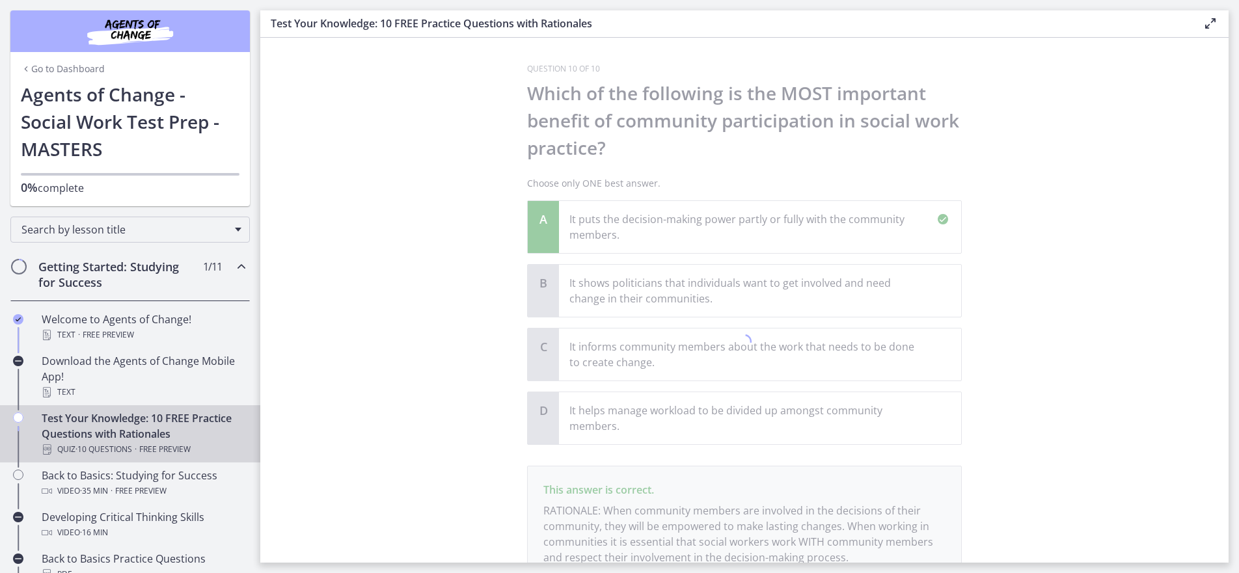
scroll to position [113, 0]
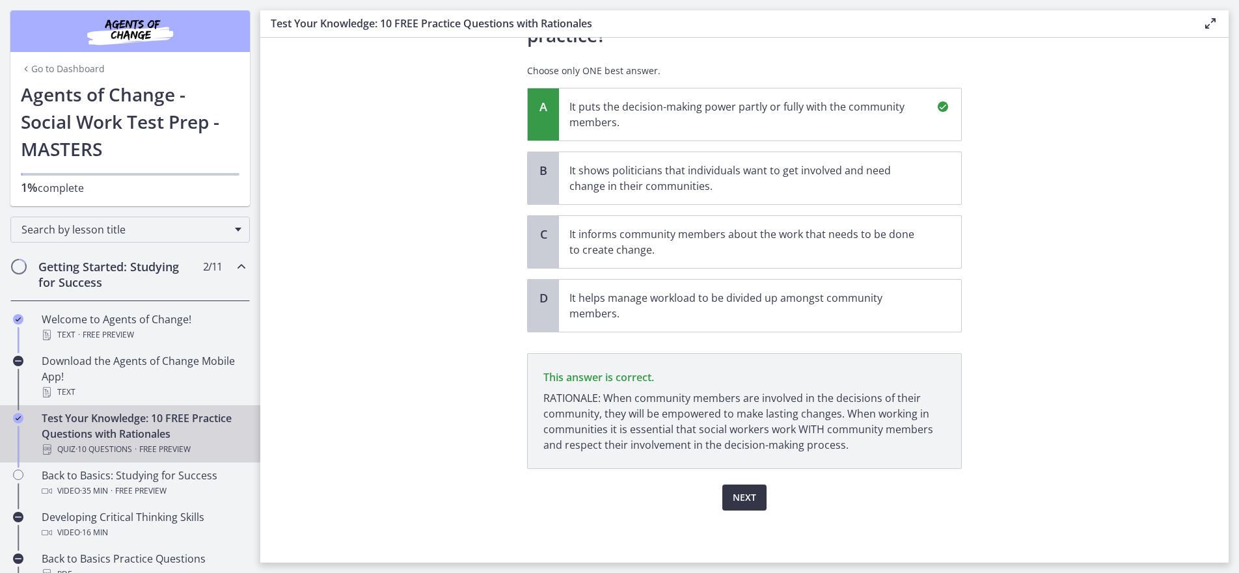
click at [747, 500] on span "Next" at bounding box center [744, 498] width 23 height 16
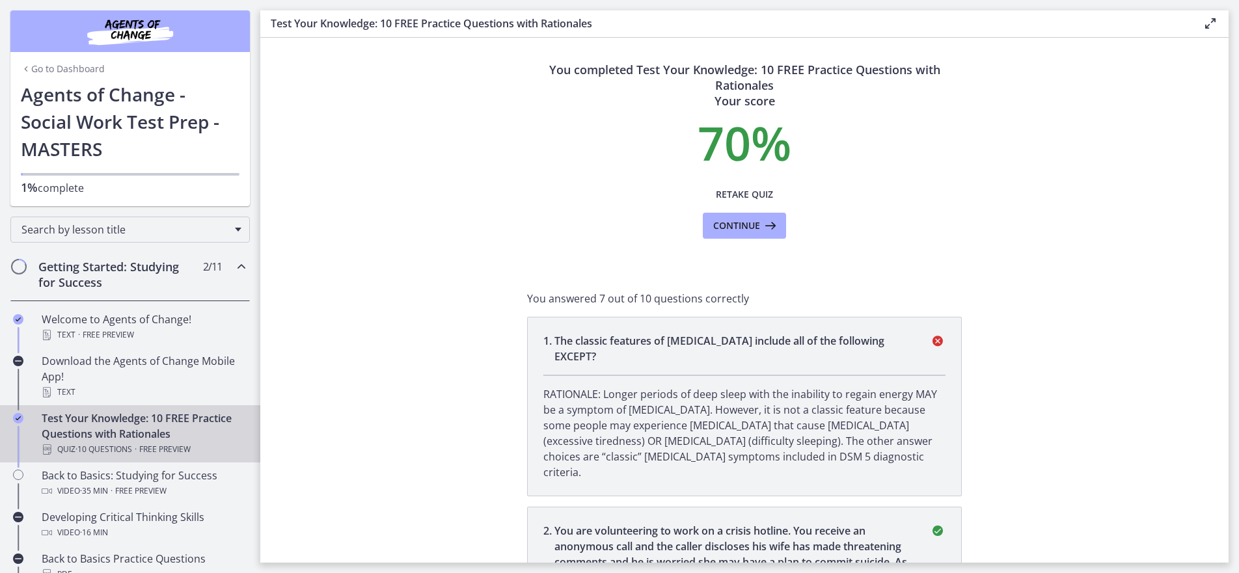
scroll to position [0, 0]
click at [728, 233] on span "Continue" at bounding box center [736, 228] width 47 height 16
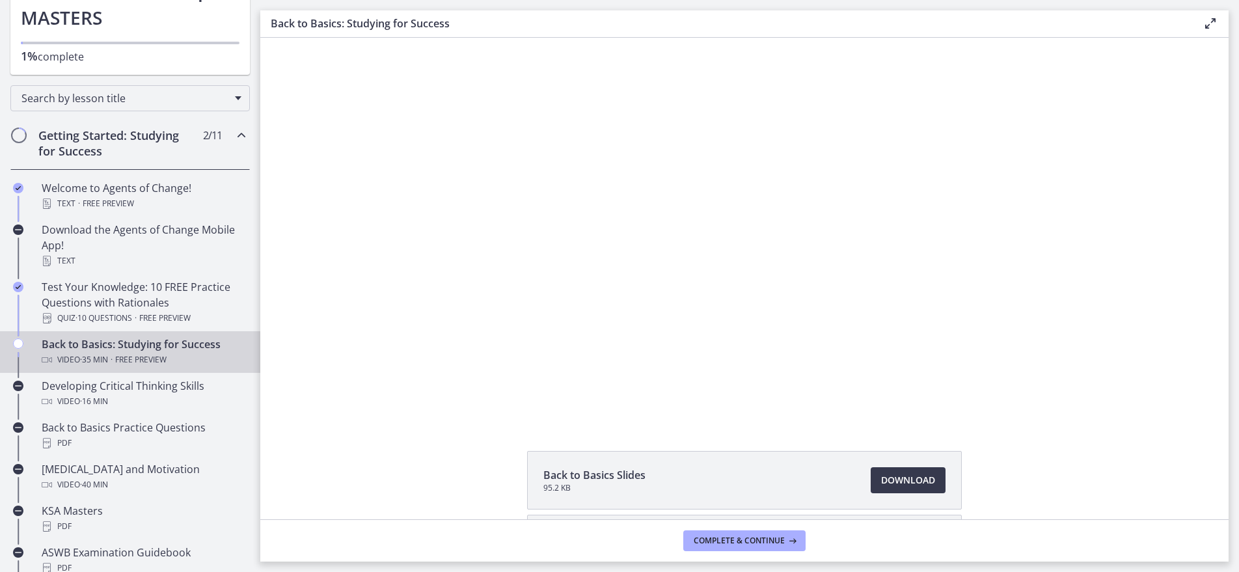
scroll to position [144, 0]
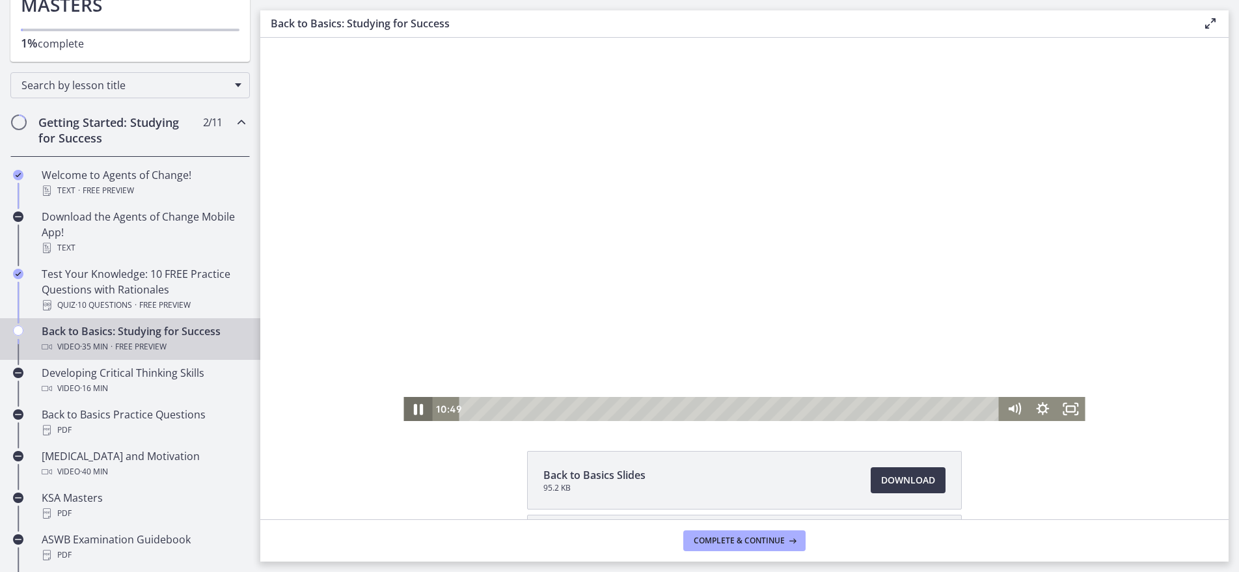
click at [414, 411] on icon "Pause" at bounding box center [418, 409] width 9 height 11
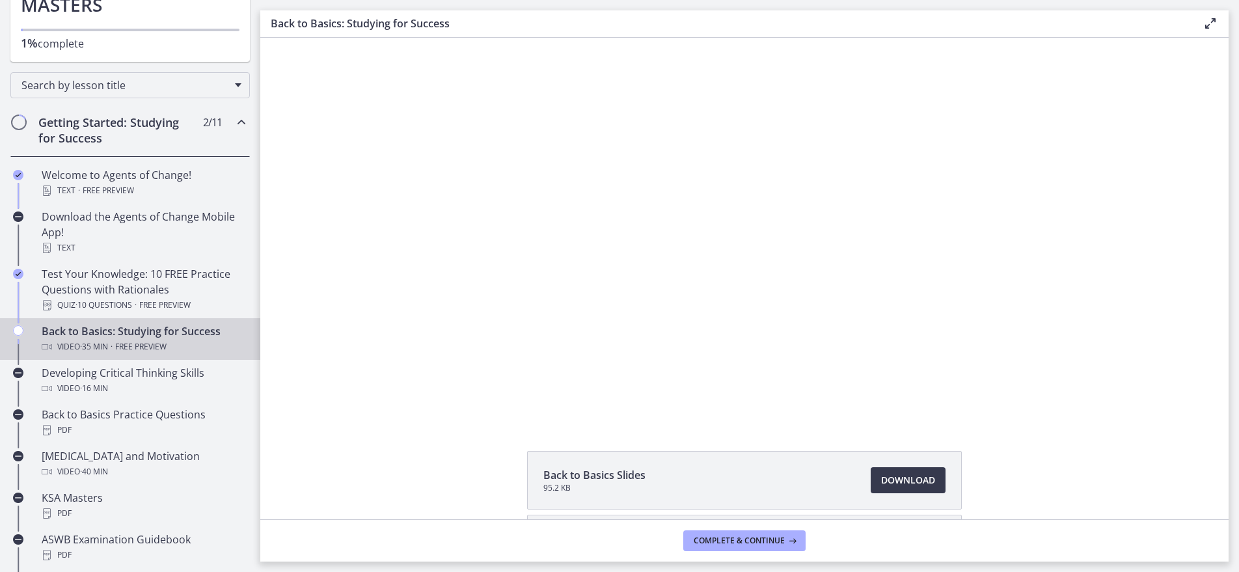
click at [403, 397] on button "Play Video" at bounding box center [417, 409] width 29 height 24
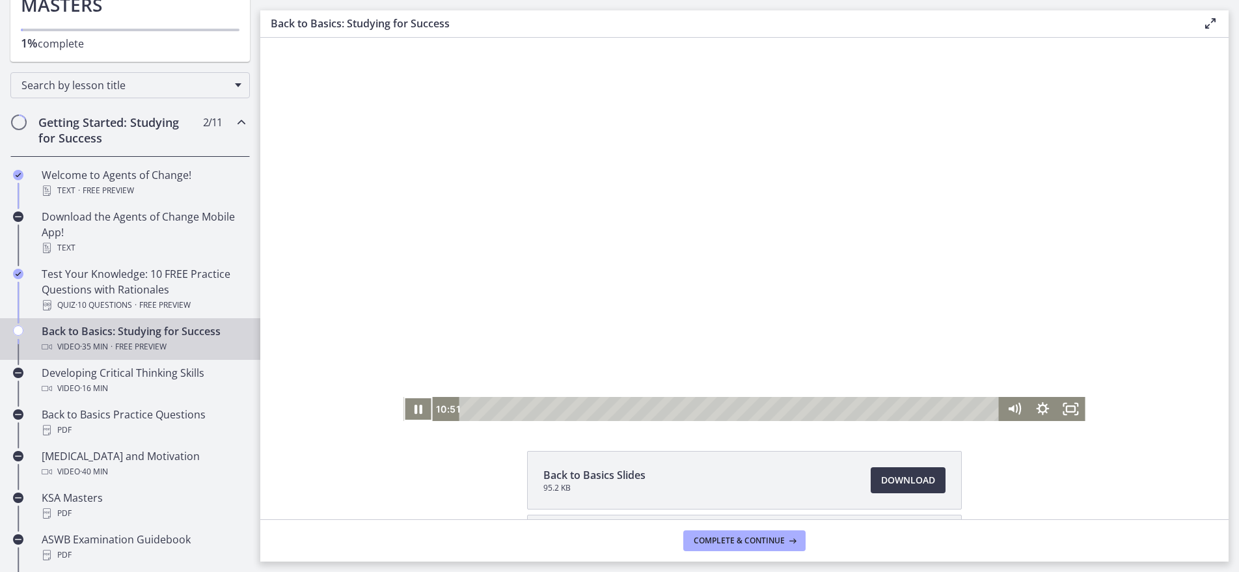
click at [403, 397] on button "Pause" at bounding box center [417, 409] width 29 height 24
click at [415, 410] on icon "Pause" at bounding box center [419, 409] width 8 height 9
